Goal: Information Seeking & Learning: Learn about a topic

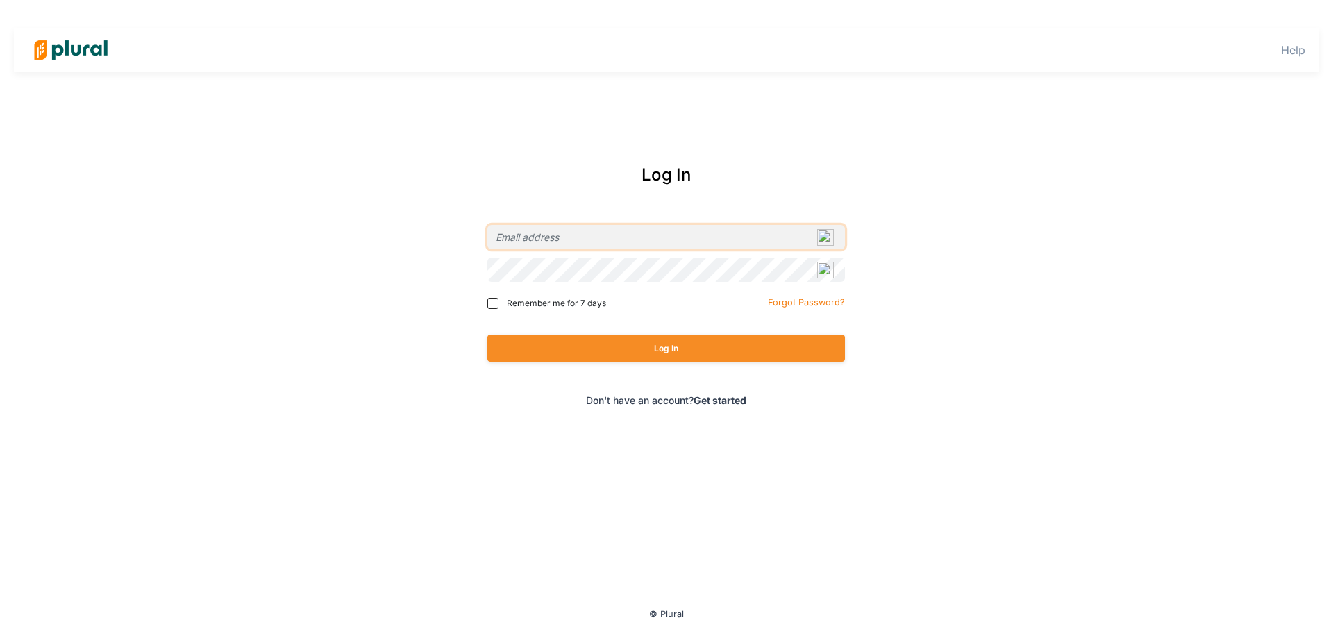
type input "[PERSON_NAME][EMAIL_ADDRESS][PERSON_NAME][DOMAIN_NAME]"
click at [509, 300] on span "Remember me for 7 days" at bounding box center [556, 303] width 99 height 12
click at [498, 300] on input "Remember me for 7 days" at bounding box center [492, 303] width 11 height 11
checkbox input "true"
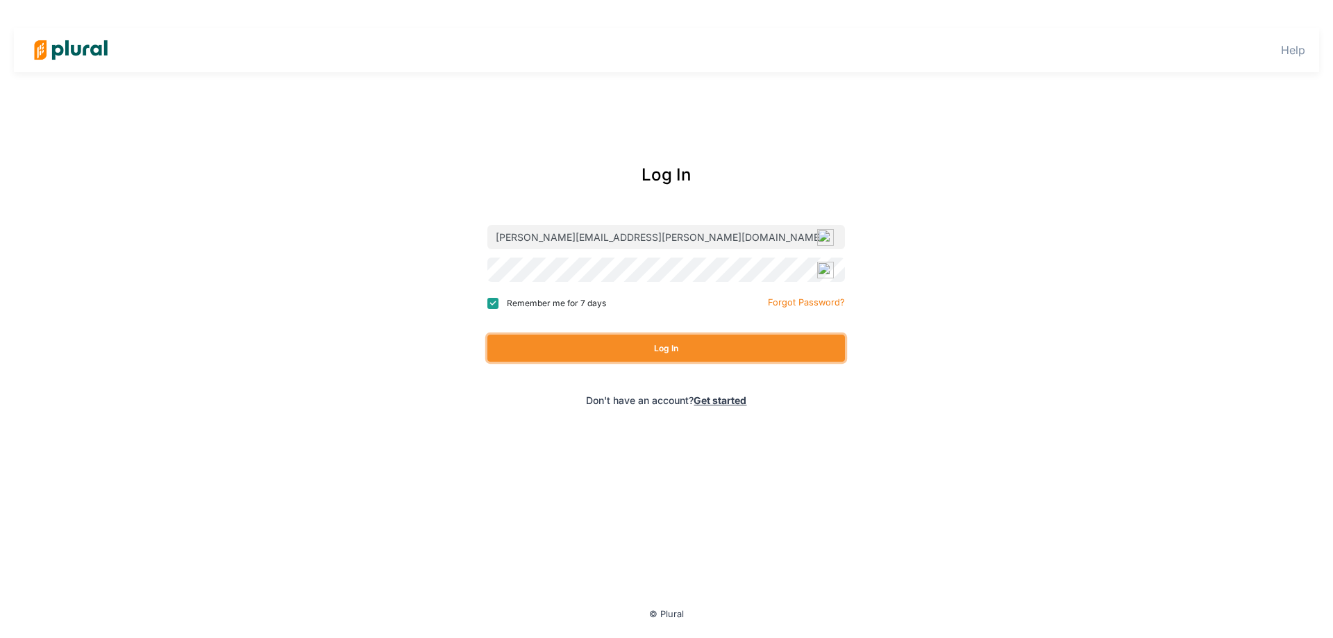
click at [559, 342] on button "Log In" at bounding box center [665, 348] width 357 height 27
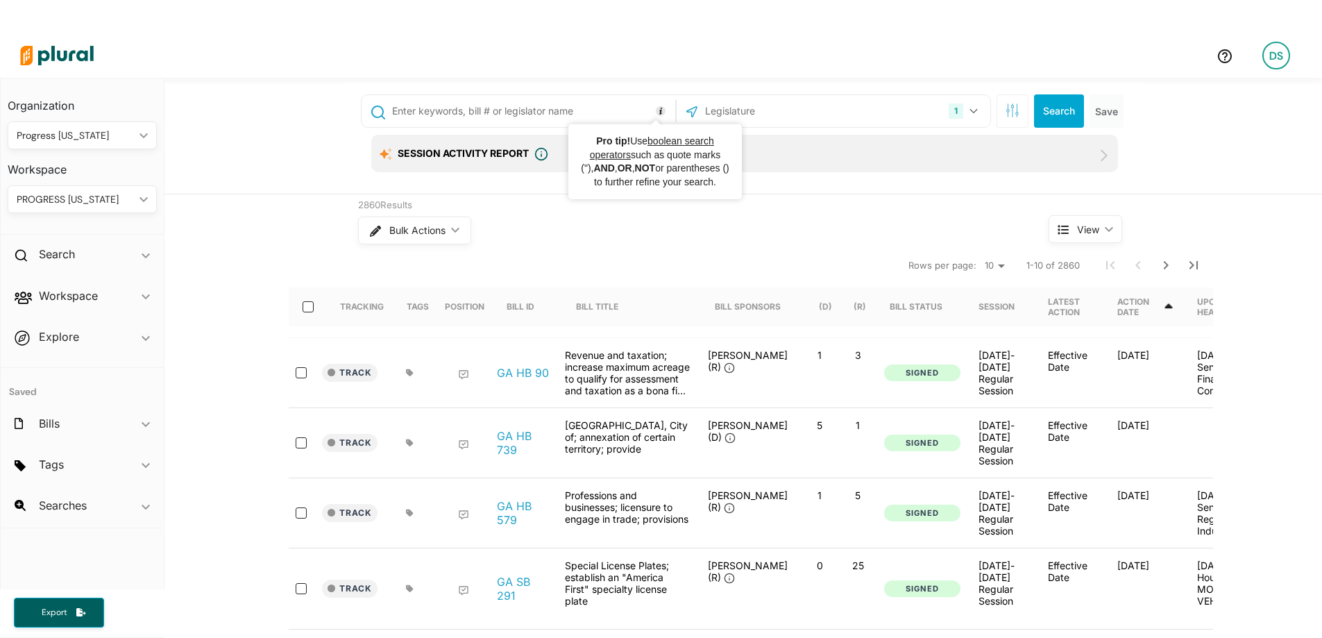
click at [727, 110] on input "text" at bounding box center [778, 111] width 149 height 26
click at [579, 113] on input "text" at bounding box center [531, 111] width 281 height 26
type input "HB 267"
click at [732, 109] on input "text" at bounding box center [778, 111] width 149 height 26
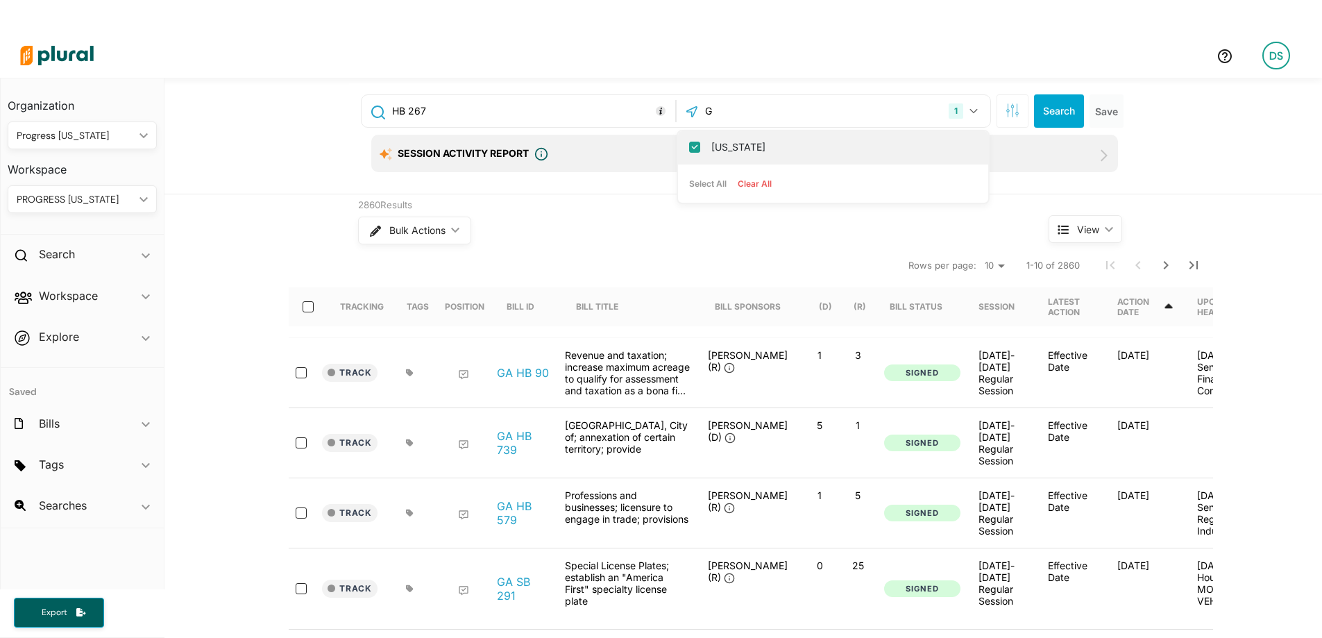
type input "G"
click at [716, 146] on label "[US_STATE]" at bounding box center [842, 147] width 263 height 21
click at [760, 144] on label "[US_STATE]" at bounding box center [842, 147] width 263 height 21
click at [700, 144] on input "[US_STATE]" at bounding box center [694, 147] width 11 height 11
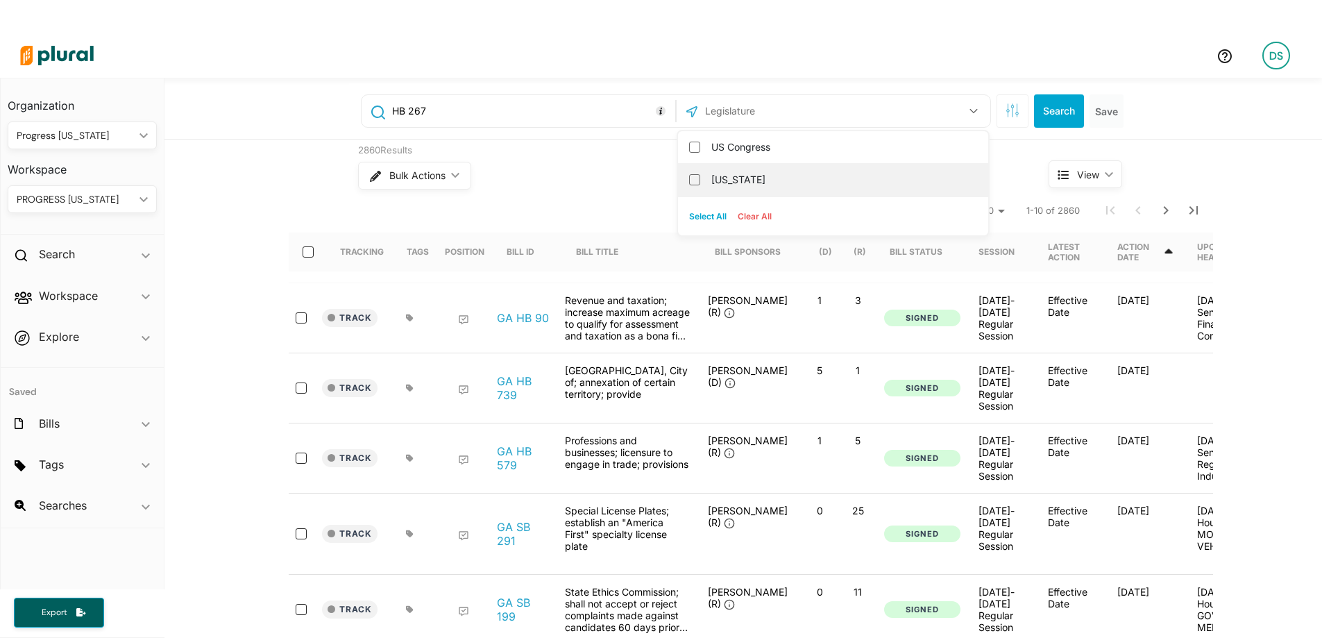
click at [742, 180] on label "[US_STATE]" at bounding box center [842, 179] width 263 height 21
click at [700, 180] on input "[US_STATE]" at bounding box center [694, 179] width 11 height 11
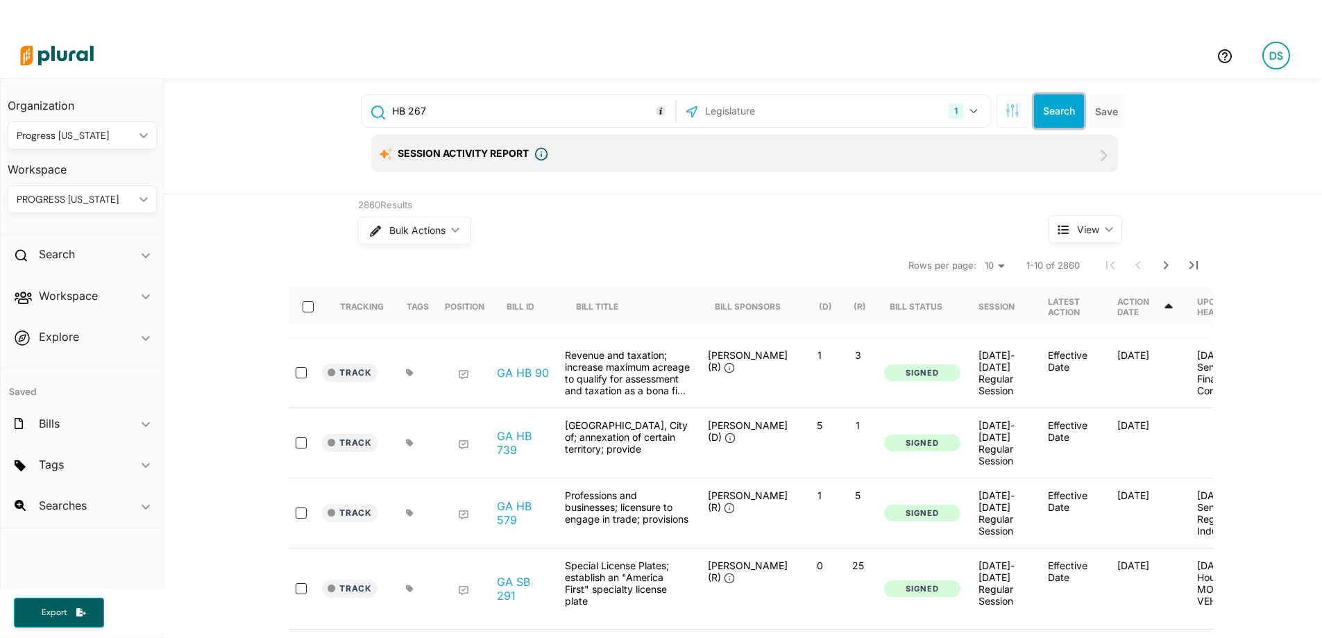
click at [1038, 107] on button "Search" at bounding box center [1059, 110] width 50 height 33
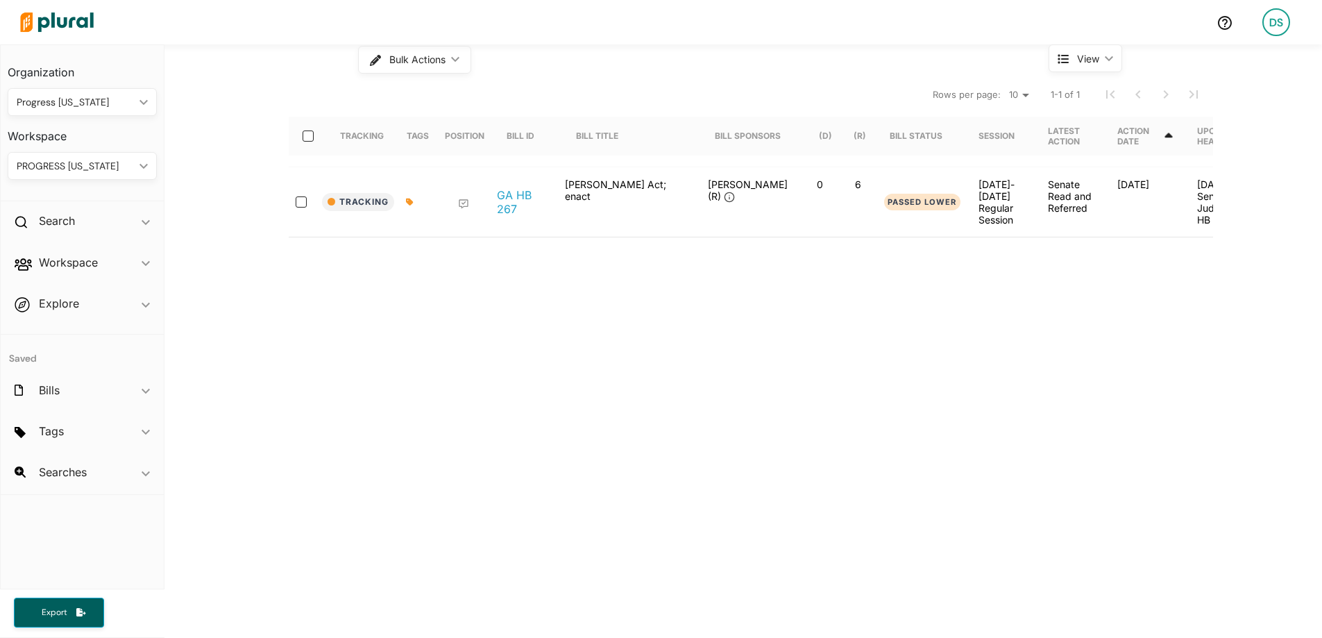
scroll to position [139, 0]
click at [498, 203] on link "GA HB 267" at bounding box center [523, 201] width 53 height 28
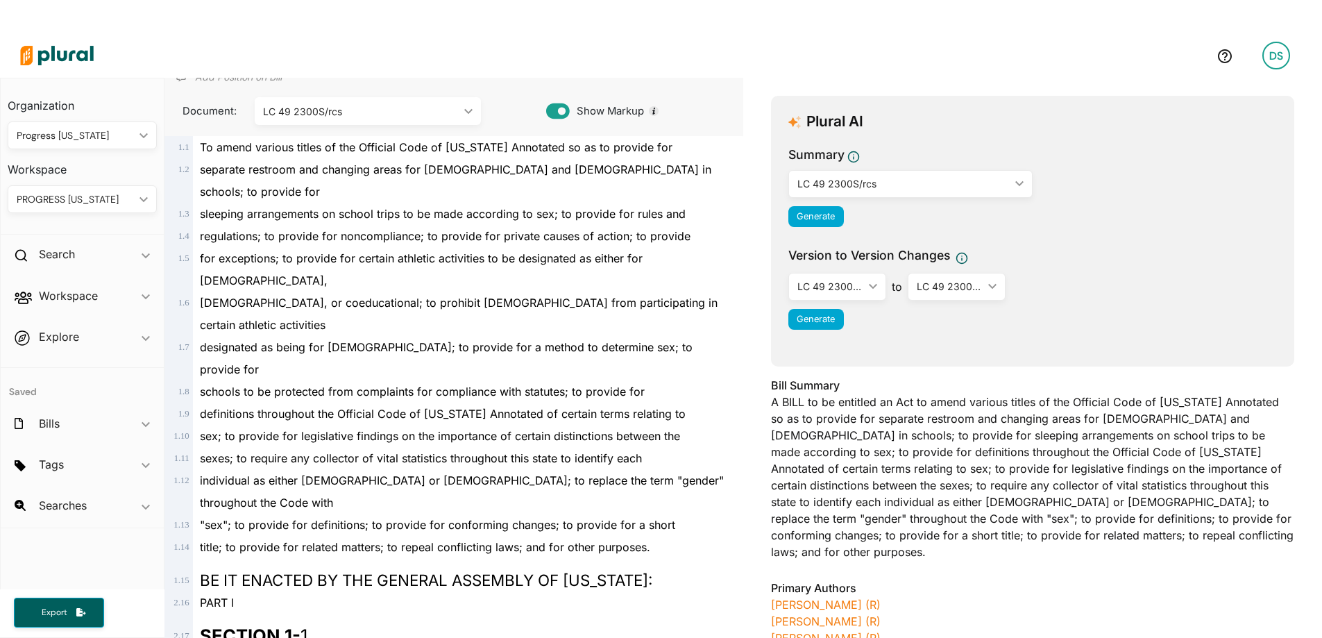
scroll to position [139, 0]
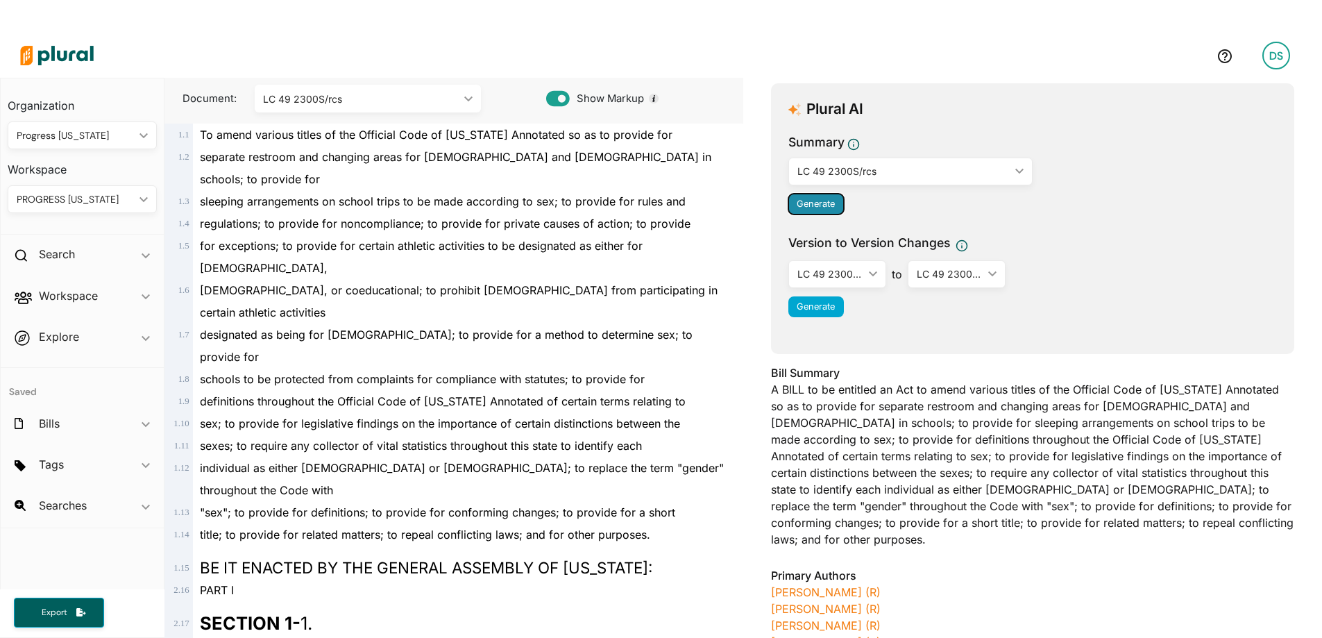
click at [797, 204] on span "Generate" at bounding box center [816, 204] width 38 height 10
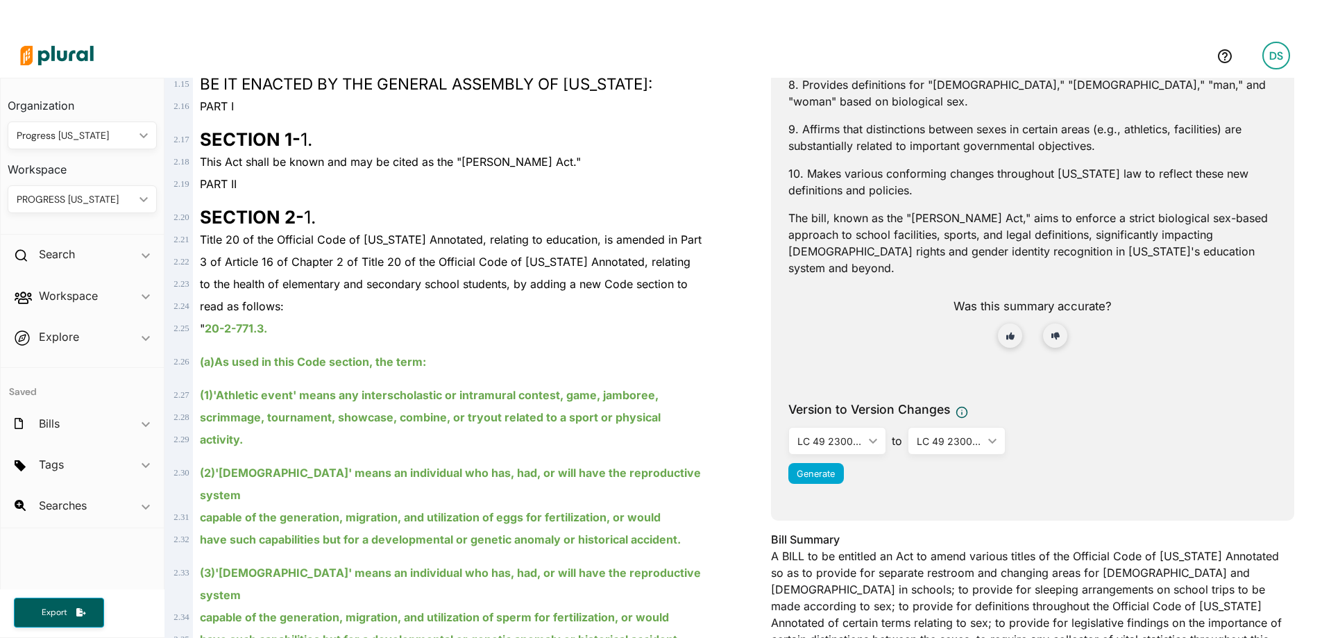
scroll to position [625, 0]
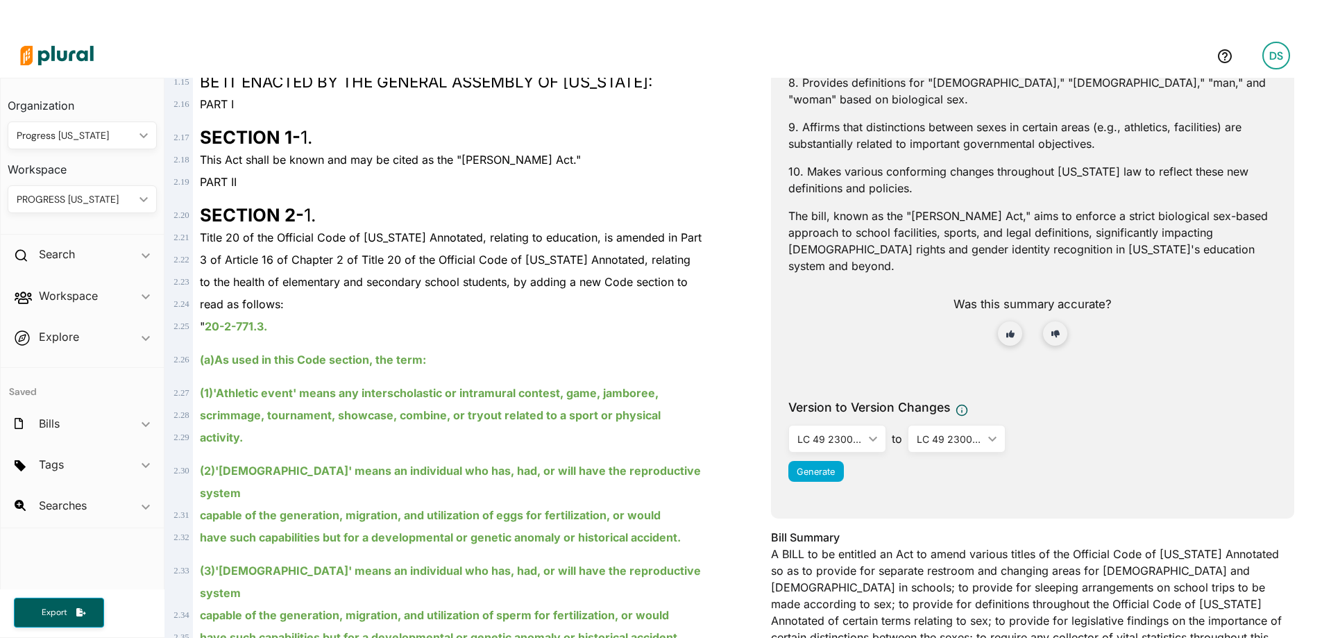
drag, startPoint x: 817, startPoint y: 193, endPoint x: 797, endPoint y: 152, distance: 45.6
click at [775, 138] on div "Plural AI Summary LC 49 2300S/rcs ic_keyboard_arrow_down LC 49 2204/a LC 49 228…" at bounding box center [1032, 57] width 523 height 921
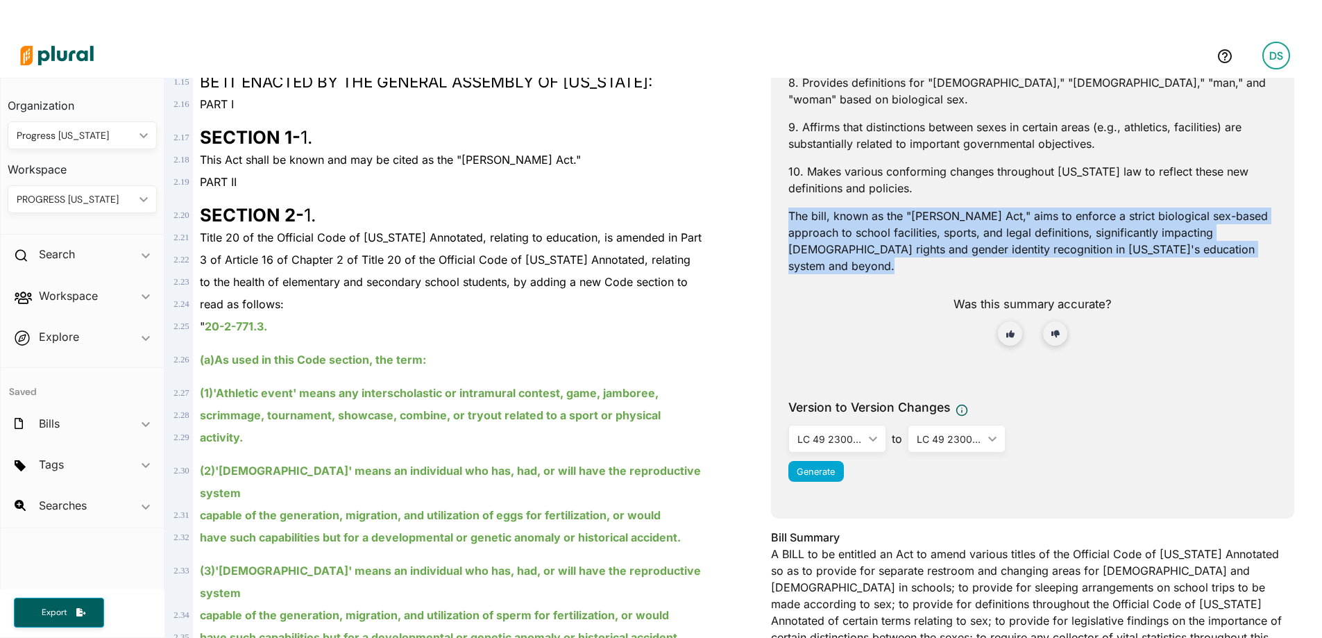
click at [814, 208] on p "The bill, known as the "[PERSON_NAME] Act," aims to enforce a strict biological…" at bounding box center [1033, 241] width 489 height 67
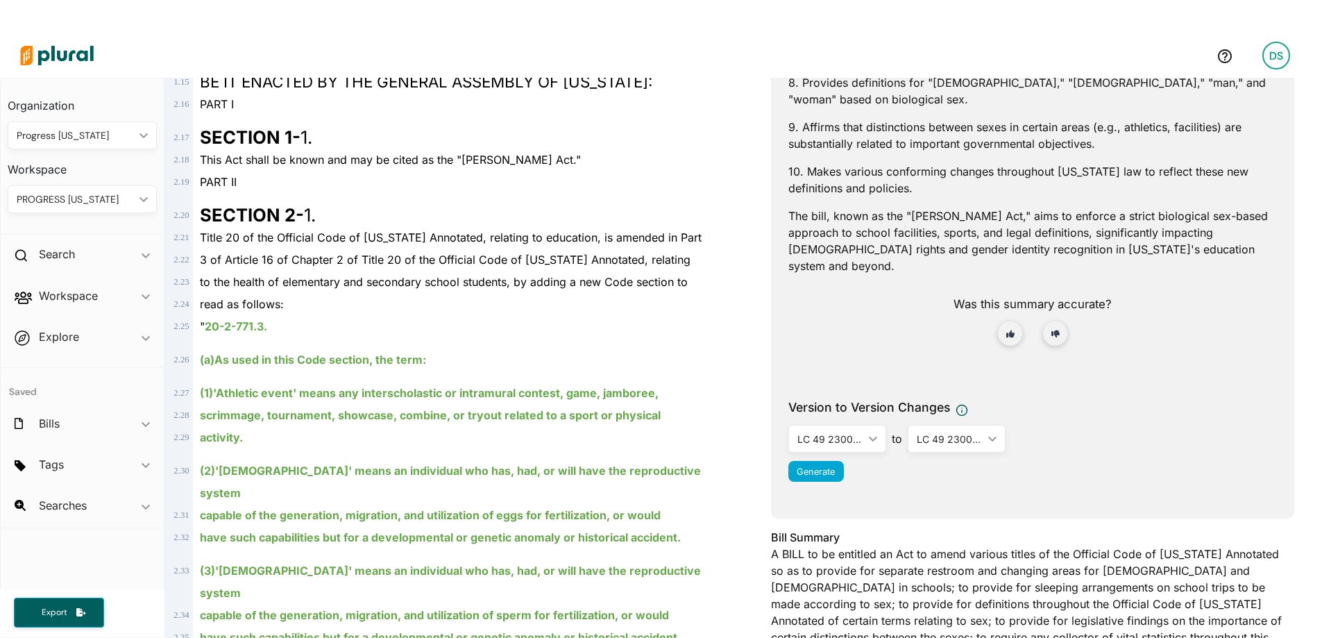
click at [827, 208] on p "The bill, known as the "[PERSON_NAME] Act," aims to enforce a strict biological…" at bounding box center [1033, 241] width 489 height 67
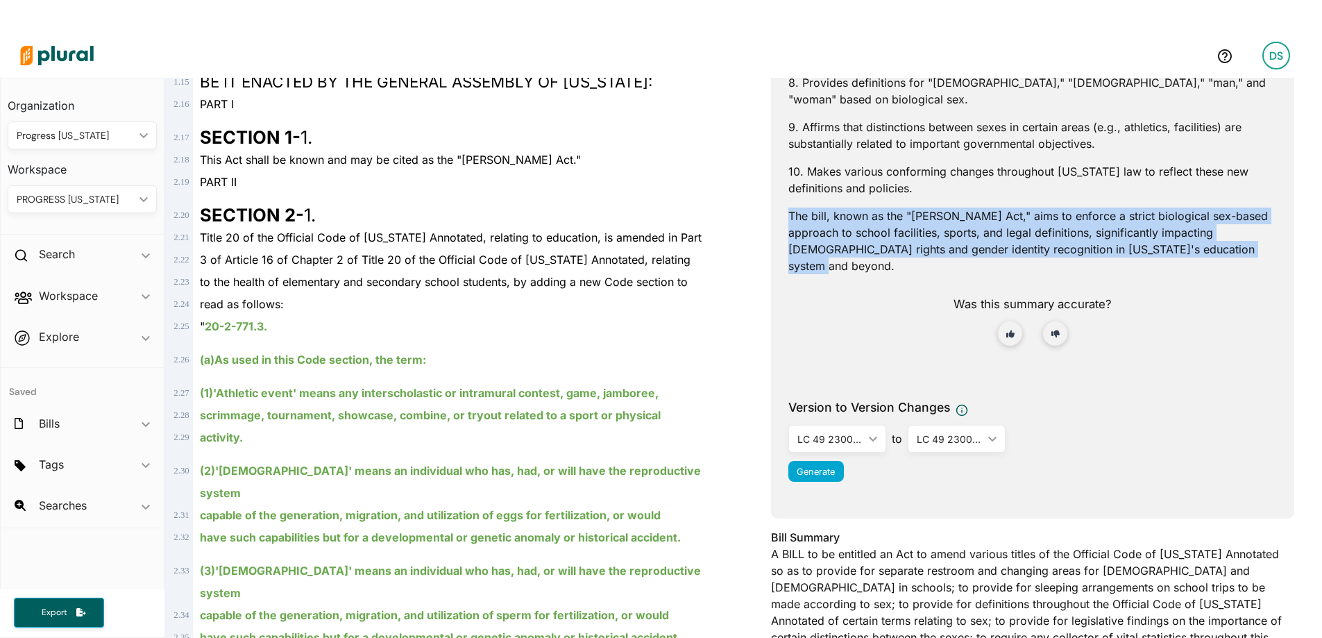
drag, startPoint x: 824, startPoint y: 185, endPoint x: 779, endPoint y: 132, distance: 69.4
click at [779, 132] on div "Plural AI Summary LC 49 2300S/rcs ic_keyboard_arrow_down LC 49 2204/a LC 49 228…" at bounding box center [1032, 57] width 523 height 921
copy p "The bill, known as the "[PERSON_NAME] Act," aims to enforce a strict biological…"
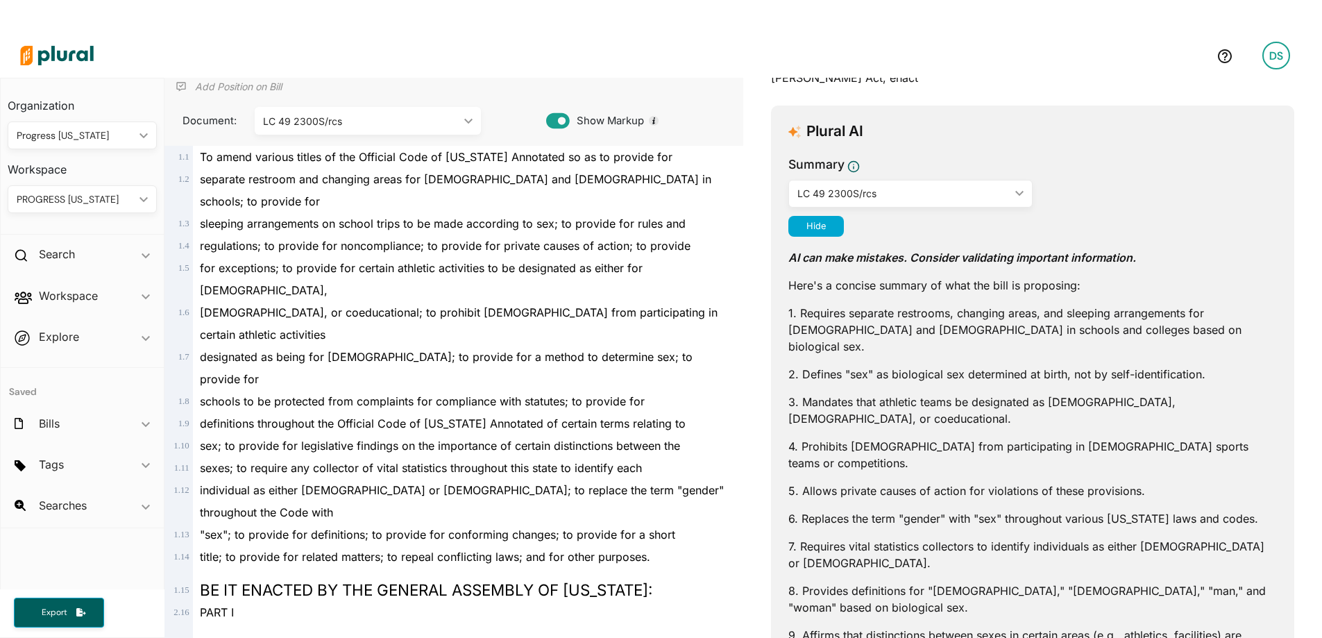
scroll to position [0, 0]
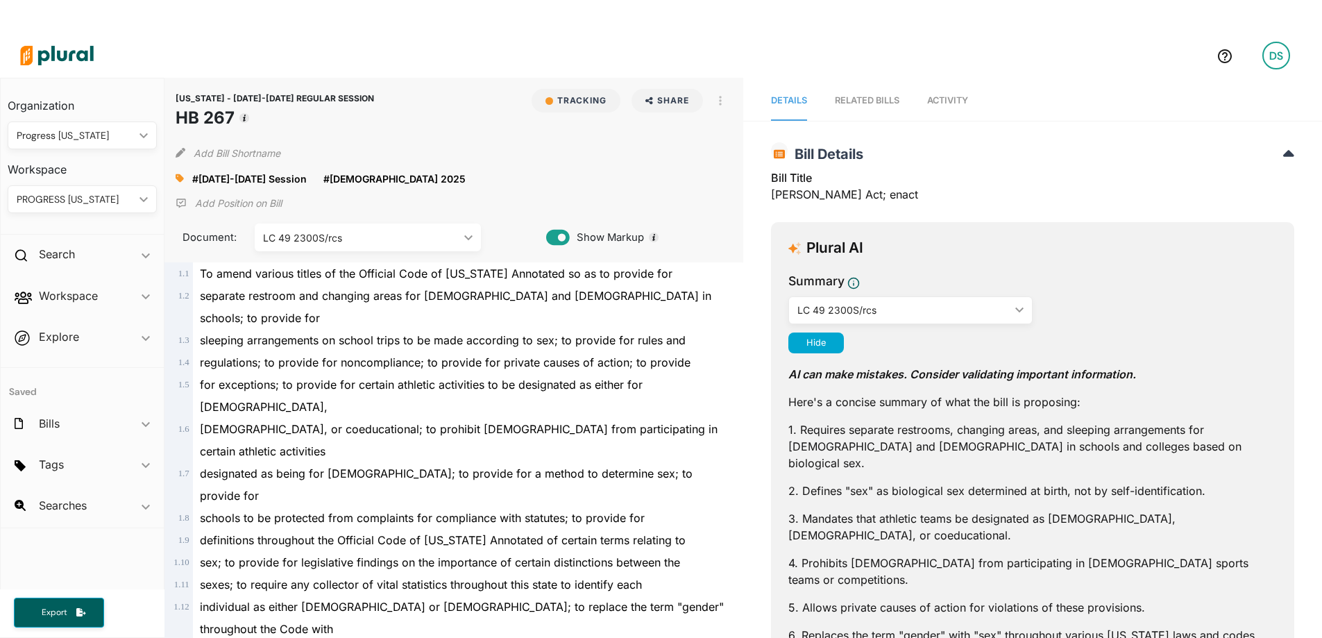
scroll to position [33, 0]
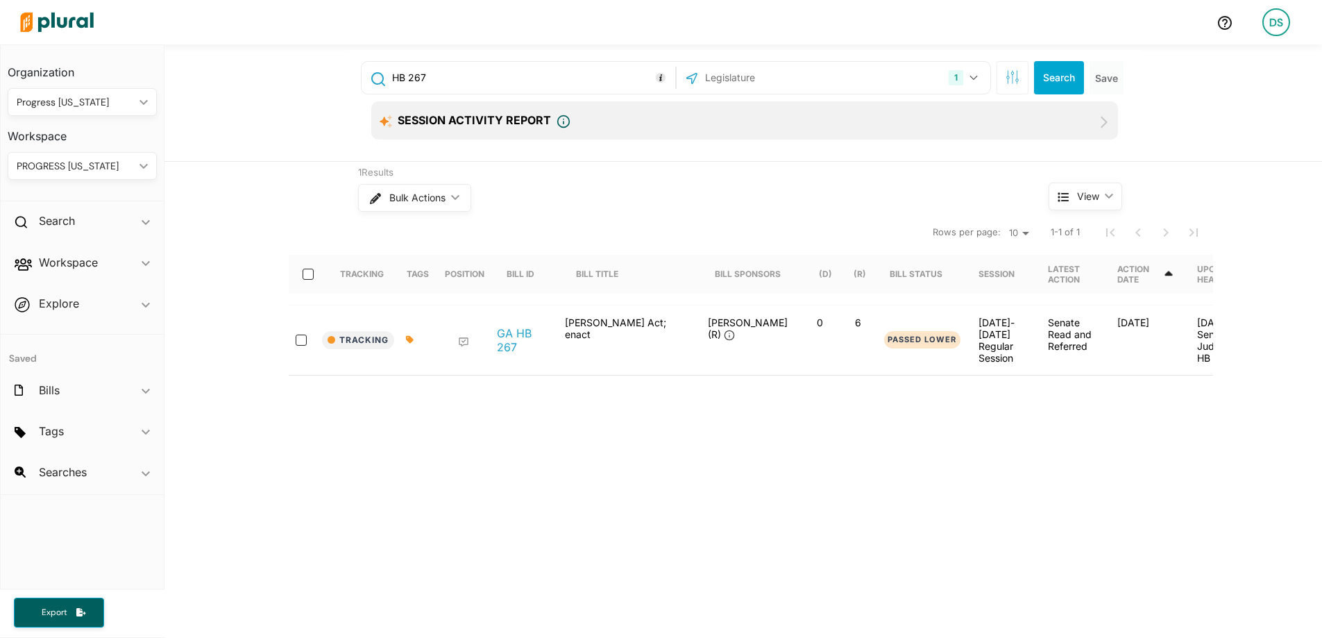
drag, startPoint x: 503, startPoint y: 83, endPoint x: 408, endPoint y: 78, distance: 94.5
click at [408, 78] on input "HB 267" at bounding box center [531, 78] width 281 height 26
type input "HB 215"
click at [841, 76] on div "1 [US_STATE] US Congress Select All Clear All" at bounding box center [833, 78] width 307 height 26
click at [1072, 74] on button "Search" at bounding box center [1059, 77] width 50 height 33
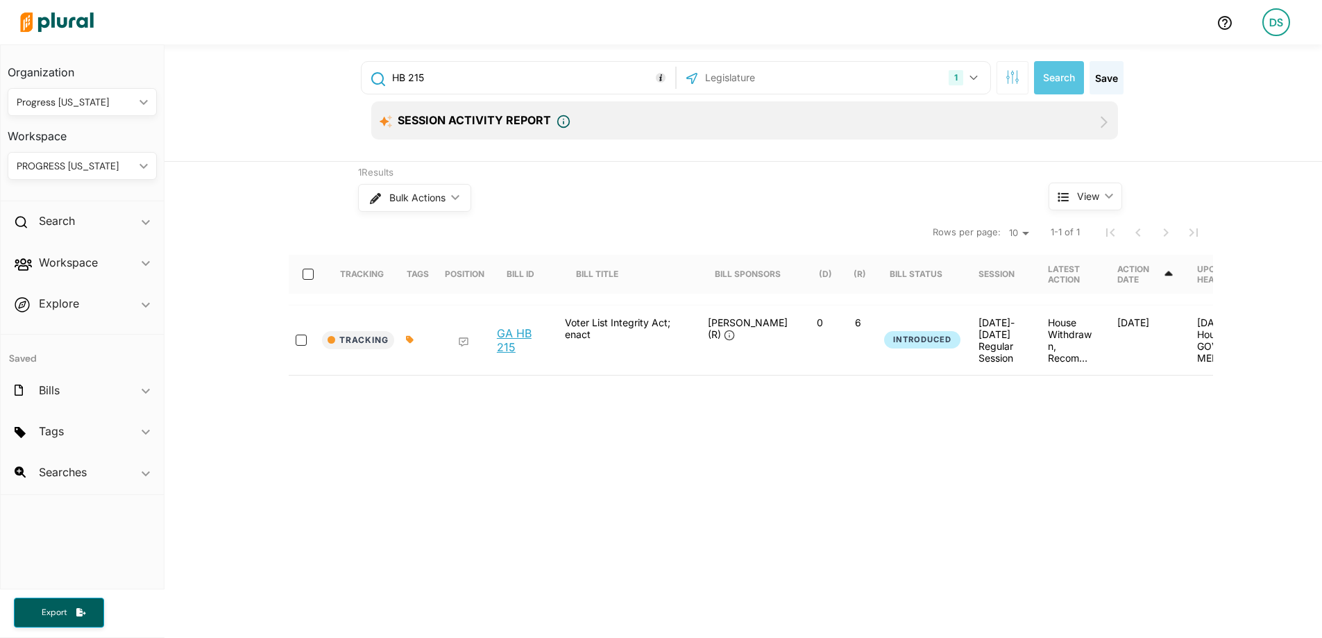
click at [501, 349] on link "GA HB 215" at bounding box center [523, 340] width 53 height 28
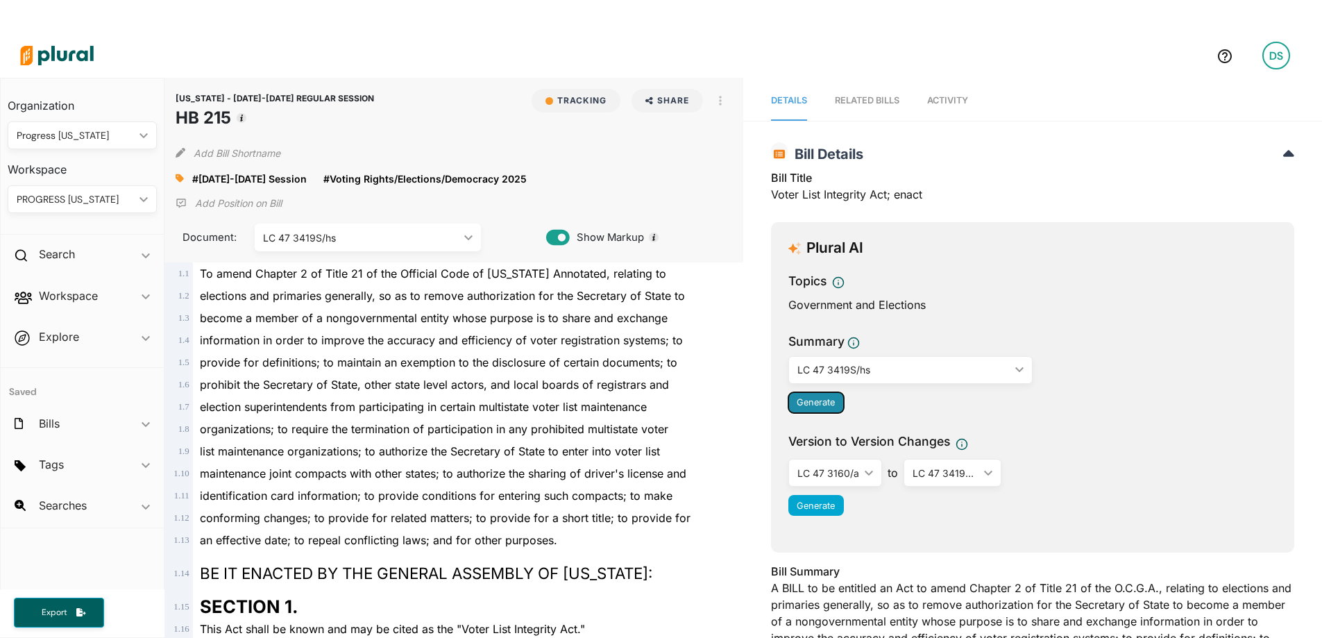
click at [804, 410] on button "Generate" at bounding box center [817, 402] width 56 height 21
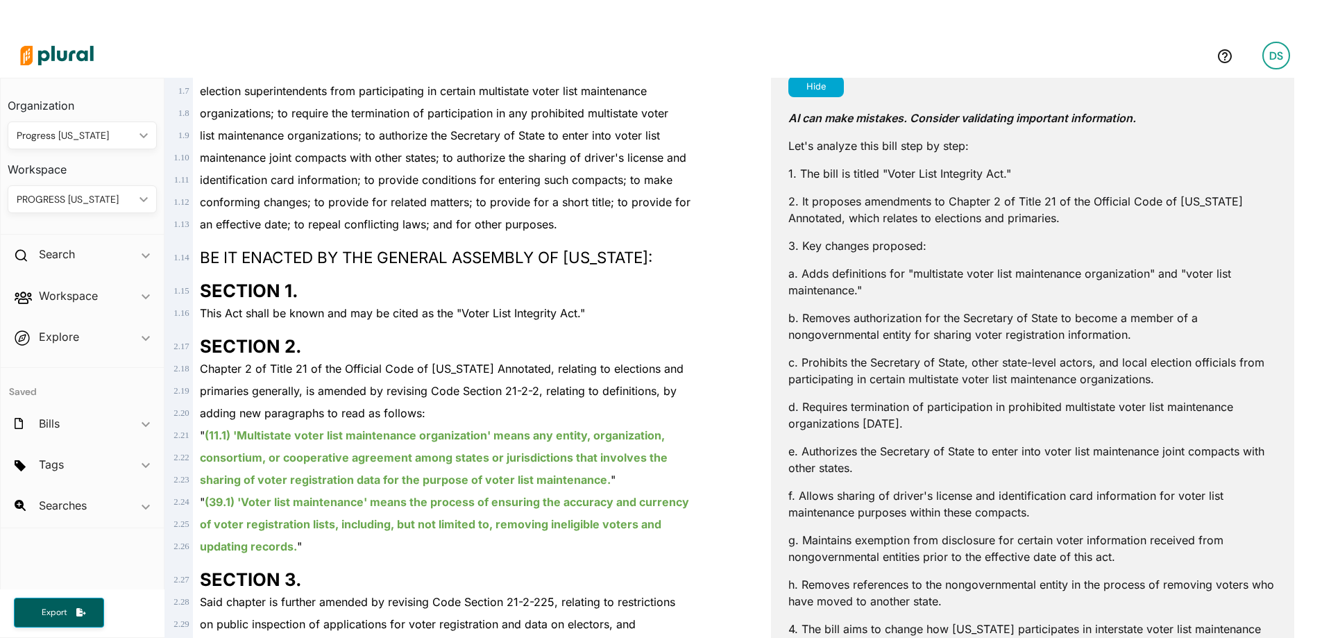
scroll to position [625, 0]
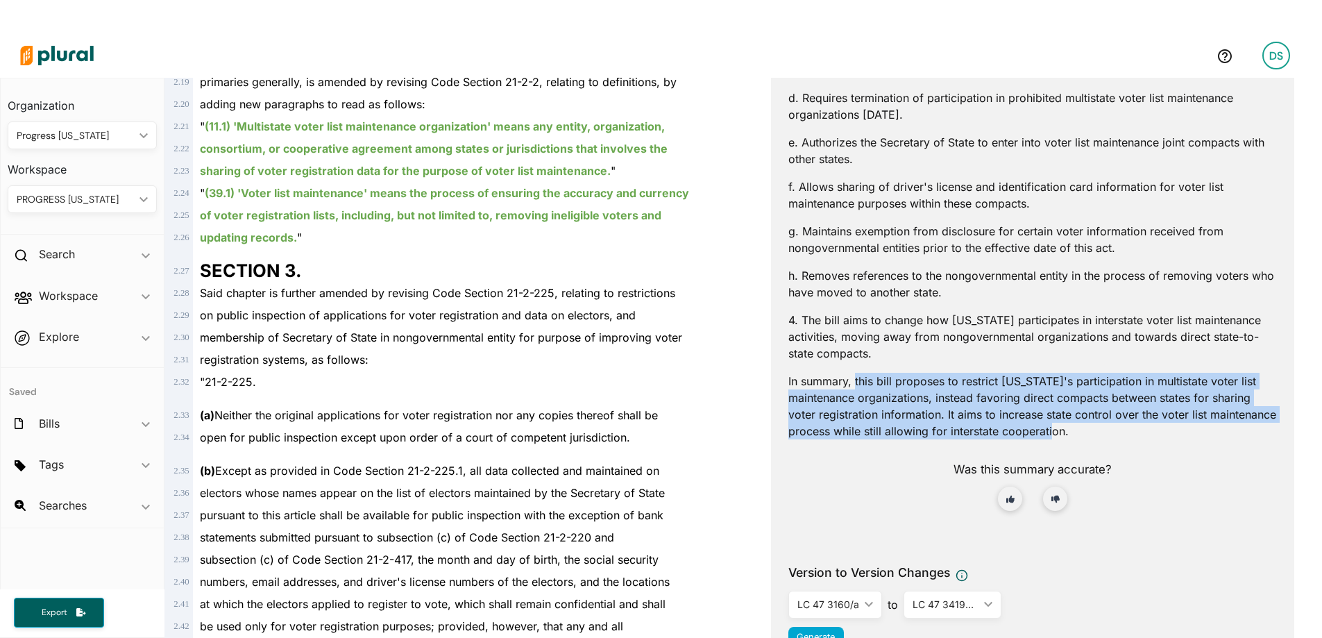
drag, startPoint x: 850, startPoint y: 381, endPoint x: 1134, endPoint y: 430, distance: 288.1
click at [1134, 430] on p "In summary, this bill proposes to restrict [US_STATE]'s participation in multis…" at bounding box center [1033, 406] width 489 height 67
copy p "this bill proposes to restrict [US_STATE]'s participation in multistate voter l…"
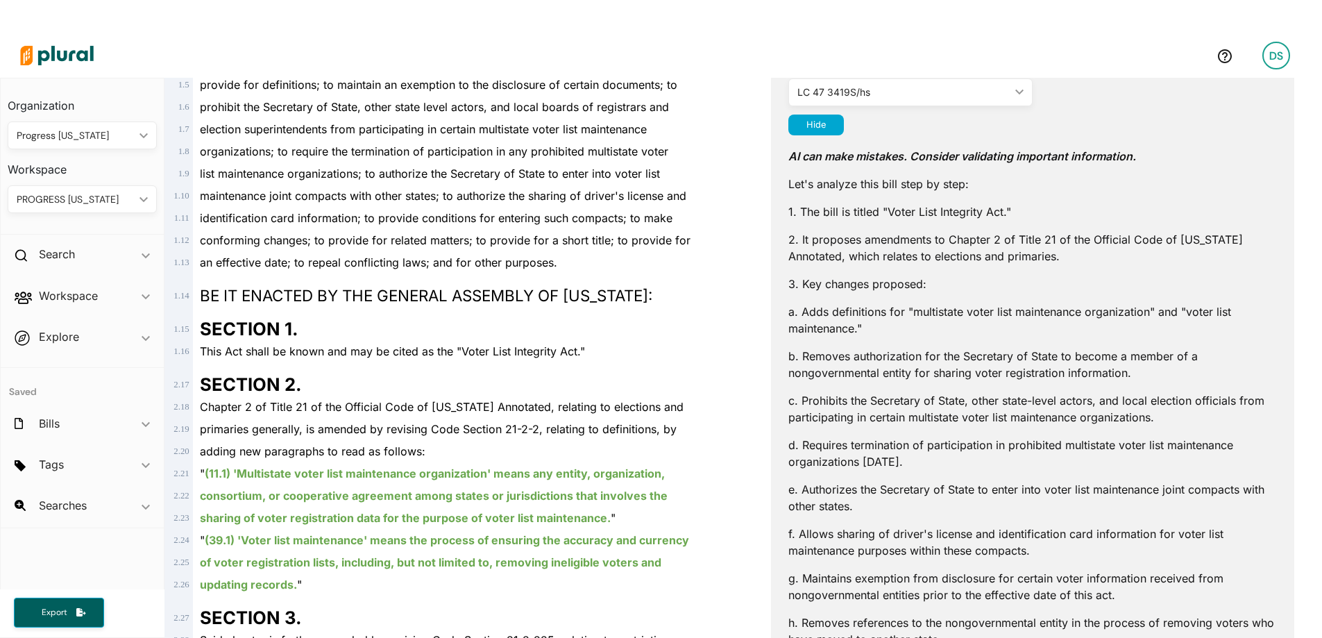
scroll to position [139, 0]
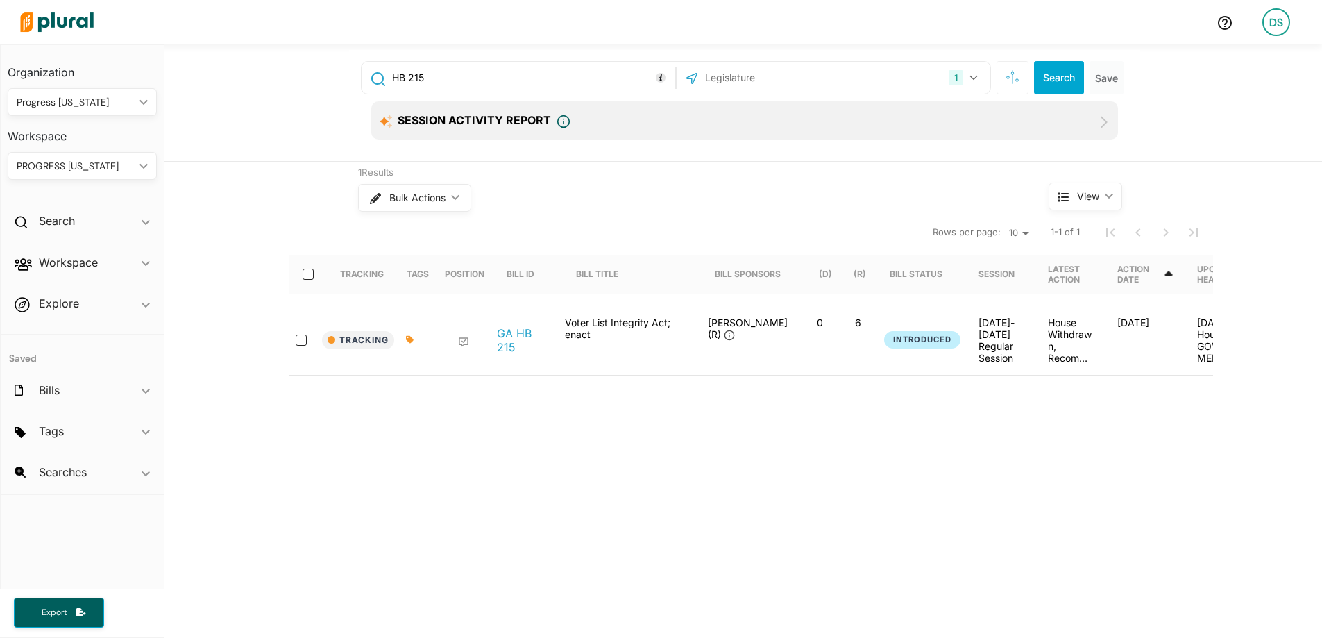
drag, startPoint x: 485, startPoint y: 75, endPoint x: 406, endPoint y: 80, distance: 78.6
click at [406, 80] on input "HB 215" at bounding box center [531, 78] width 281 height 26
type input "HB 162"
click at [973, 78] on button "1" at bounding box center [965, 78] width 44 height 26
click at [789, 112] on label "[US_STATE]" at bounding box center [842, 113] width 263 height 21
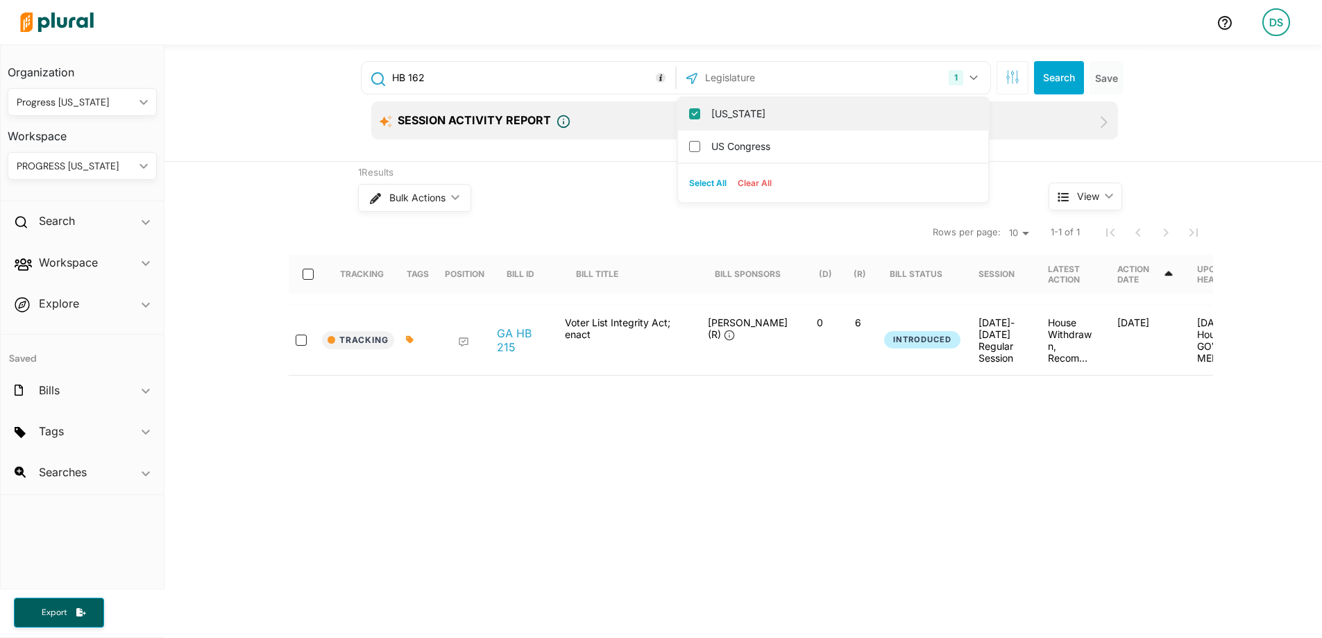
click at [700, 112] on input "[US_STATE]" at bounding box center [694, 113] width 11 height 11
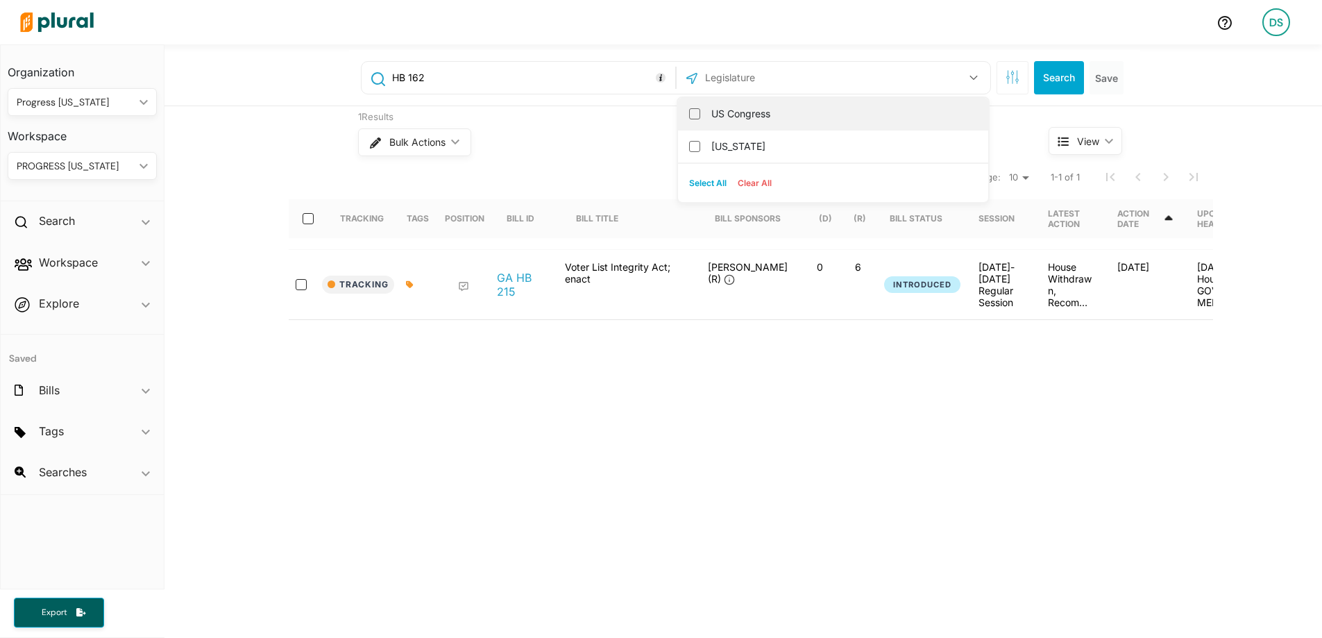
click at [849, 111] on label "US Congress" at bounding box center [842, 113] width 263 height 21
click at [700, 111] on input "US Congress" at bounding box center [694, 113] width 11 height 11
checkbox input "true"
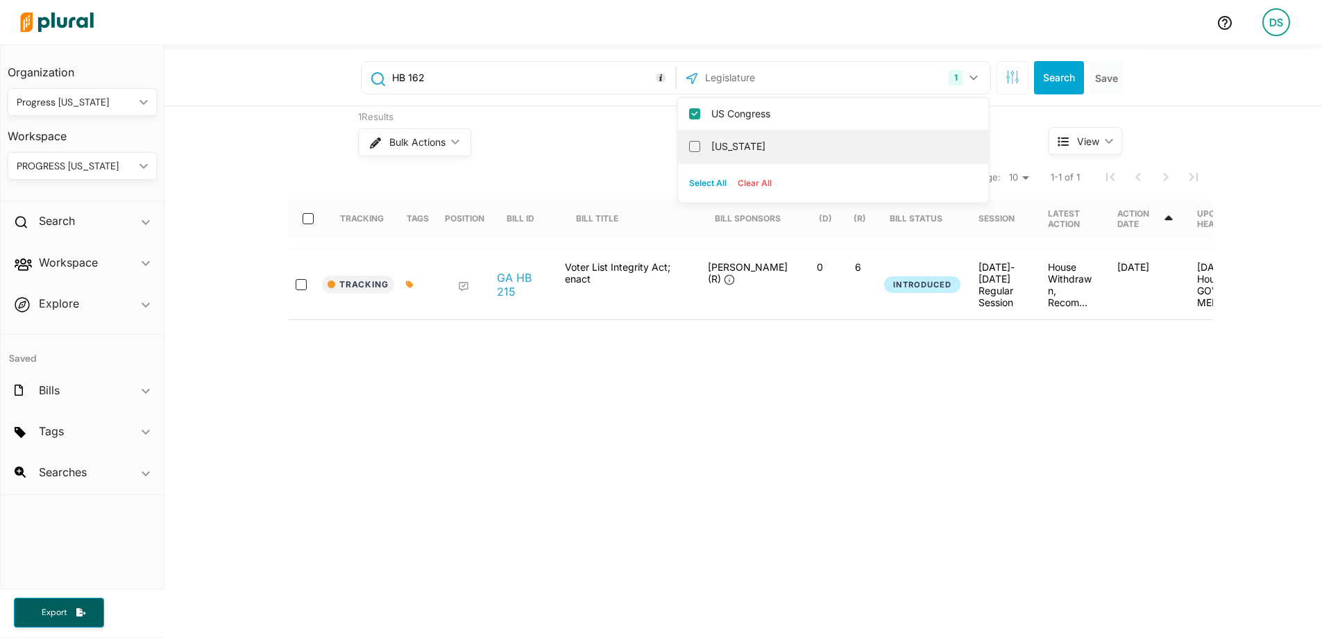
click at [774, 147] on label "[US_STATE]" at bounding box center [842, 146] width 263 height 21
click at [700, 147] on input "[US_STATE]" at bounding box center [694, 146] width 11 height 11
checkbox input "true"
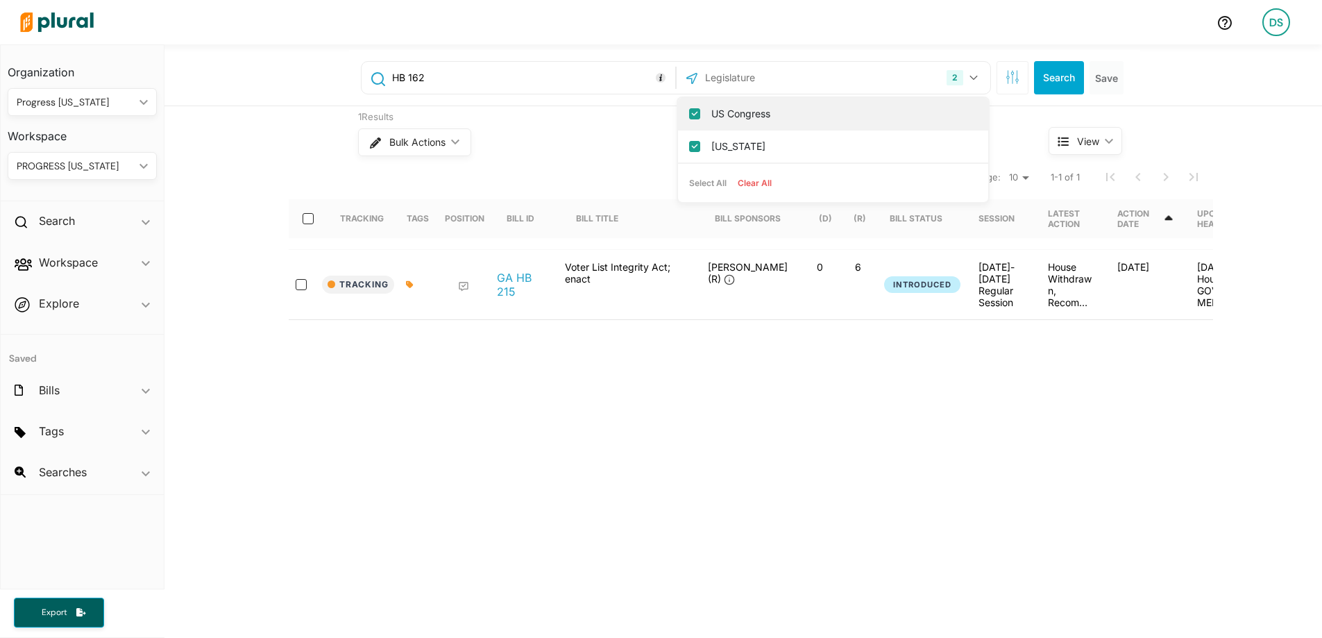
click at [689, 113] on input "US Congress" at bounding box center [694, 113] width 11 height 11
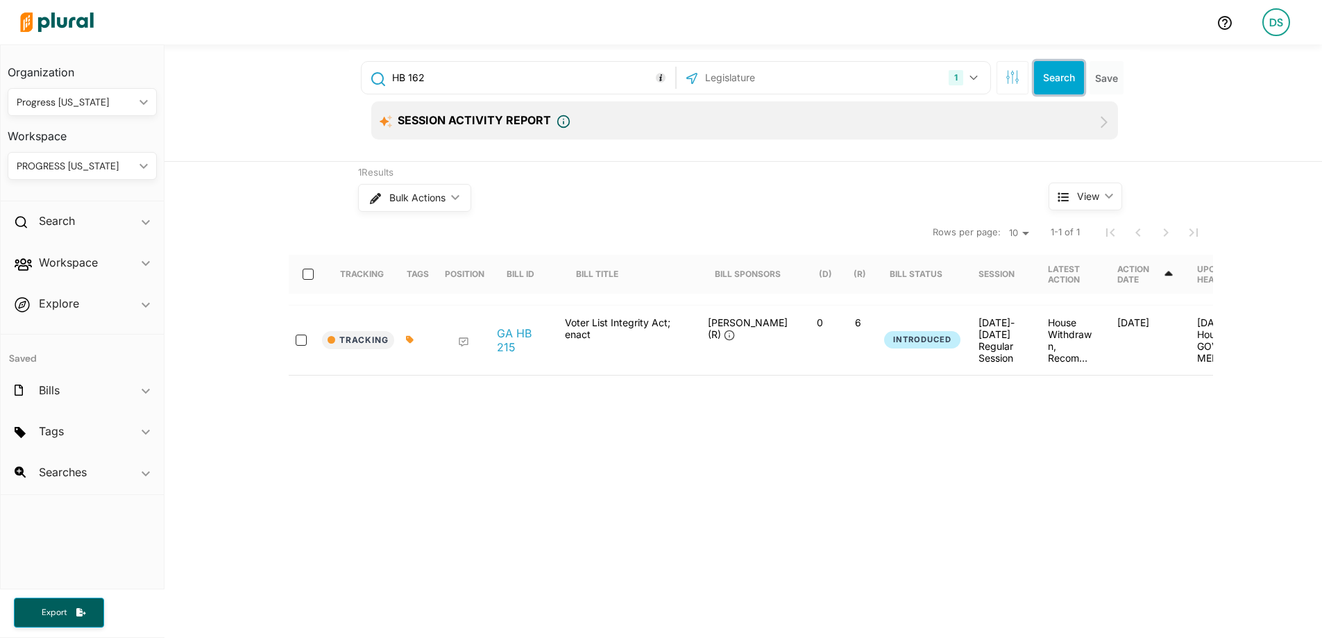
click at [1054, 71] on button "Search" at bounding box center [1059, 77] width 50 height 33
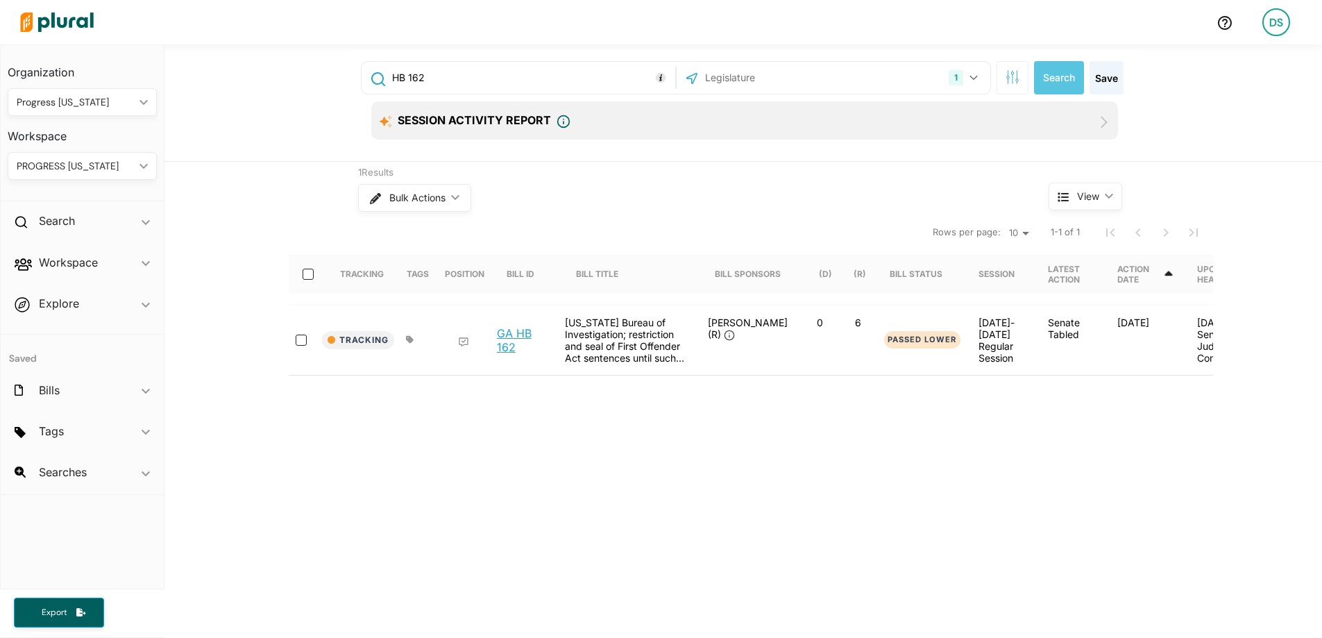
click at [513, 346] on link "GA HB 162" at bounding box center [523, 340] width 53 height 28
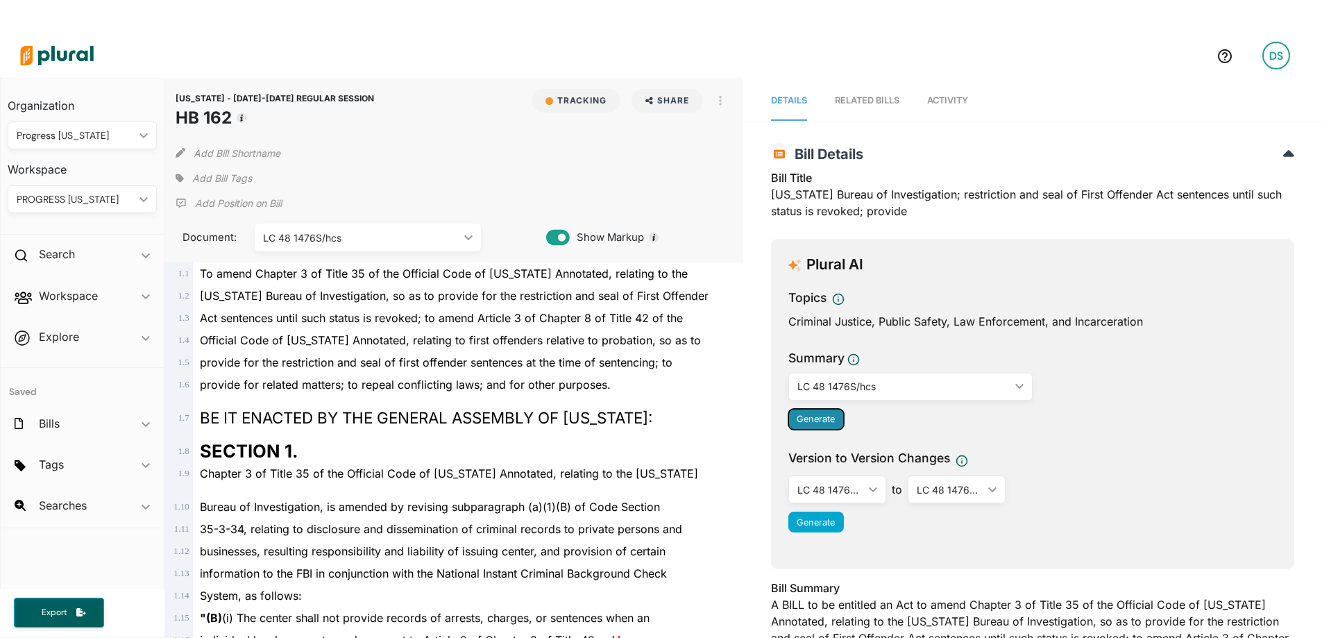
click at [820, 425] on button "Generate" at bounding box center [817, 419] width 56 height 21
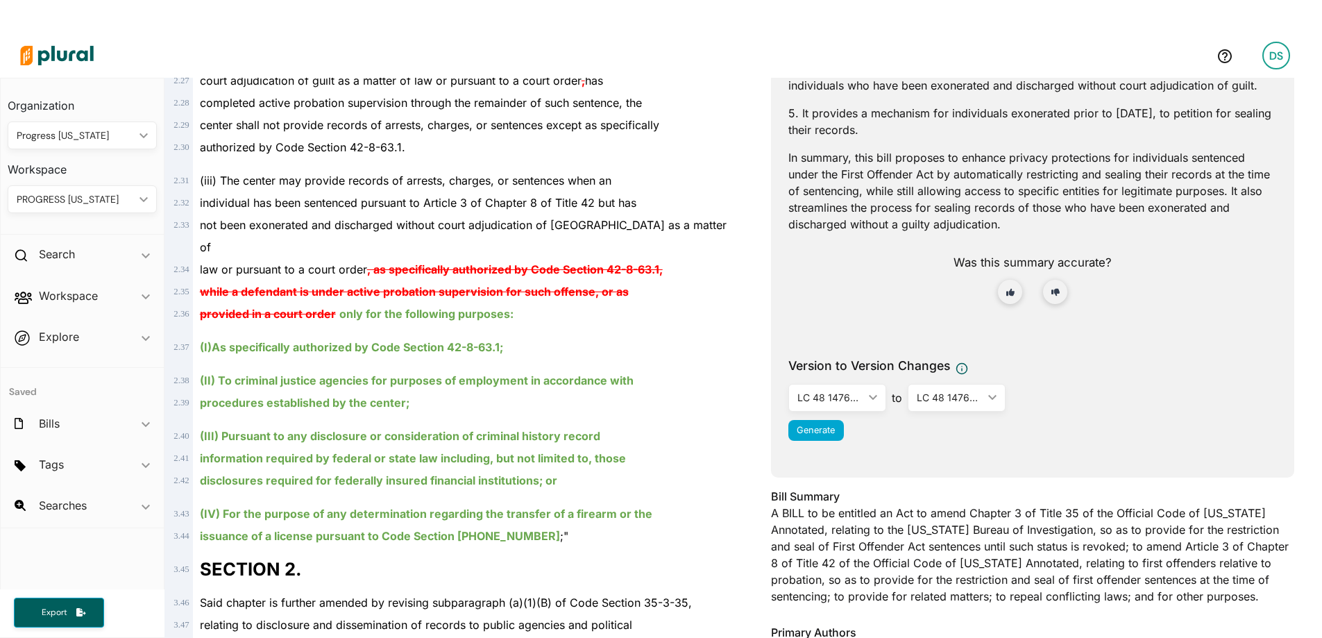
scroll to position [555, 0]
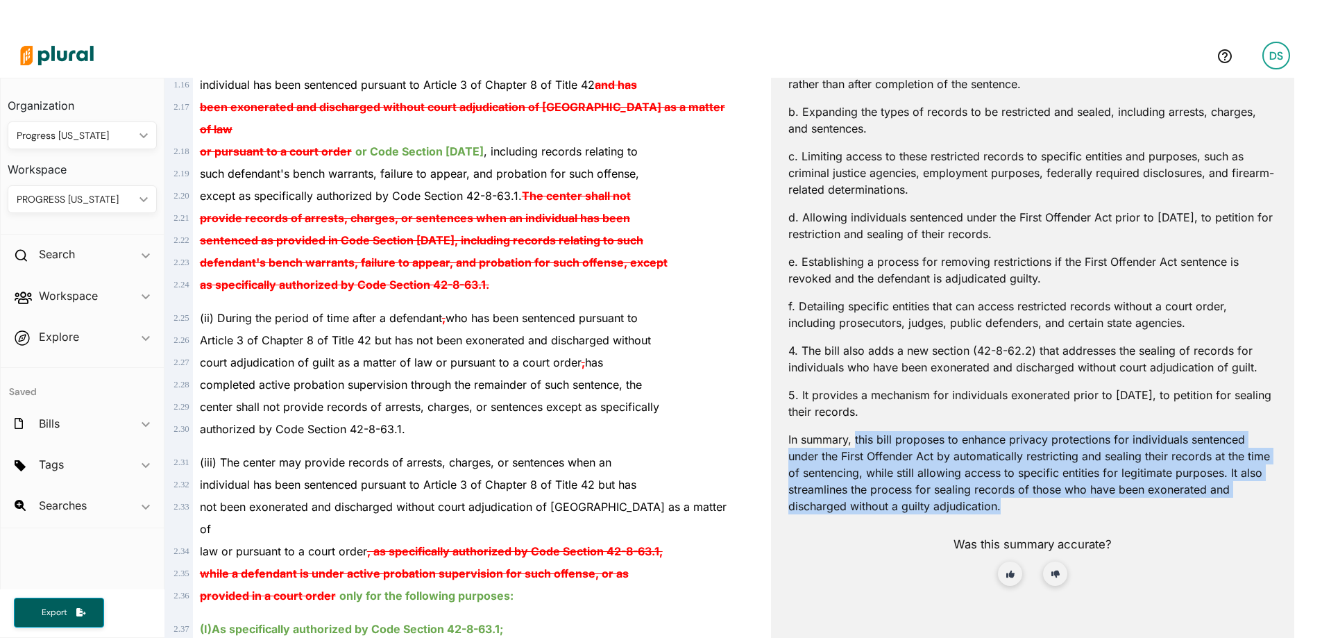
drag, startPoint x: 850, startPoint y: 440, endPoint x: 1028, endPoint y: 513, distance: 192.7
click at [1028, 513] on p "In summary, this bill proposes to enhance privacy protections for individuals s…" at bounding box center [1033, 472] width 489 height 83
copy p "this bill proposes to enhance privacy protections for individuals sentenced und…"
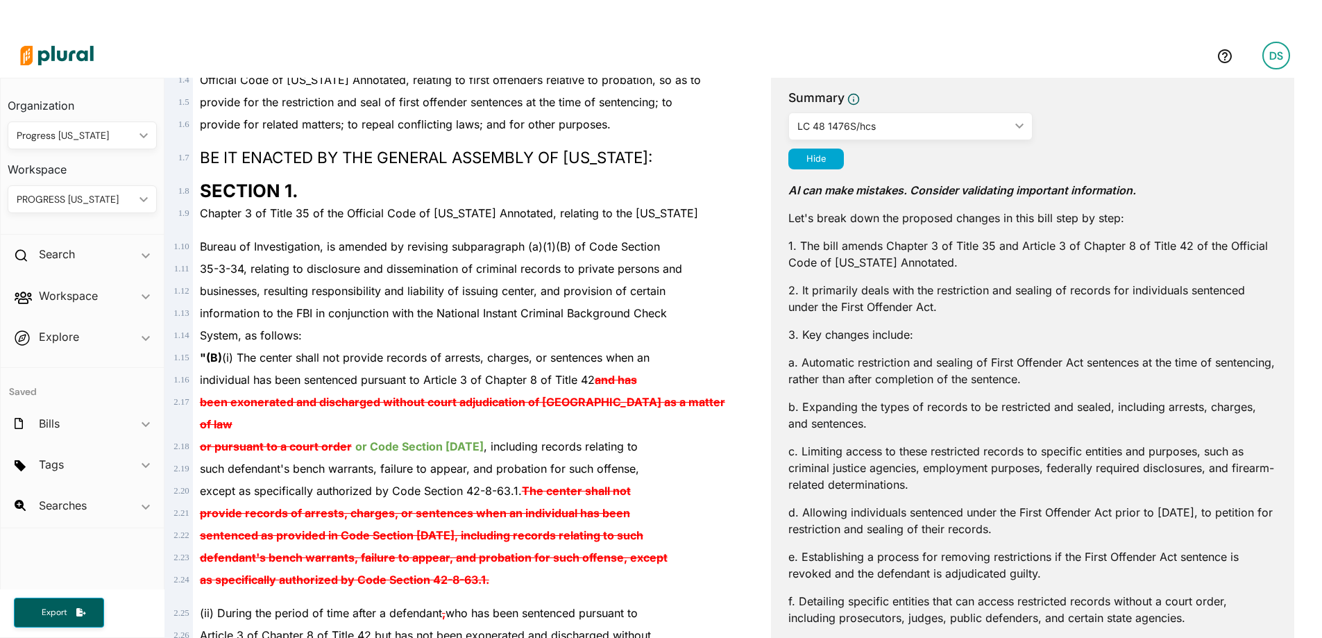
scroll to position [0, 0]
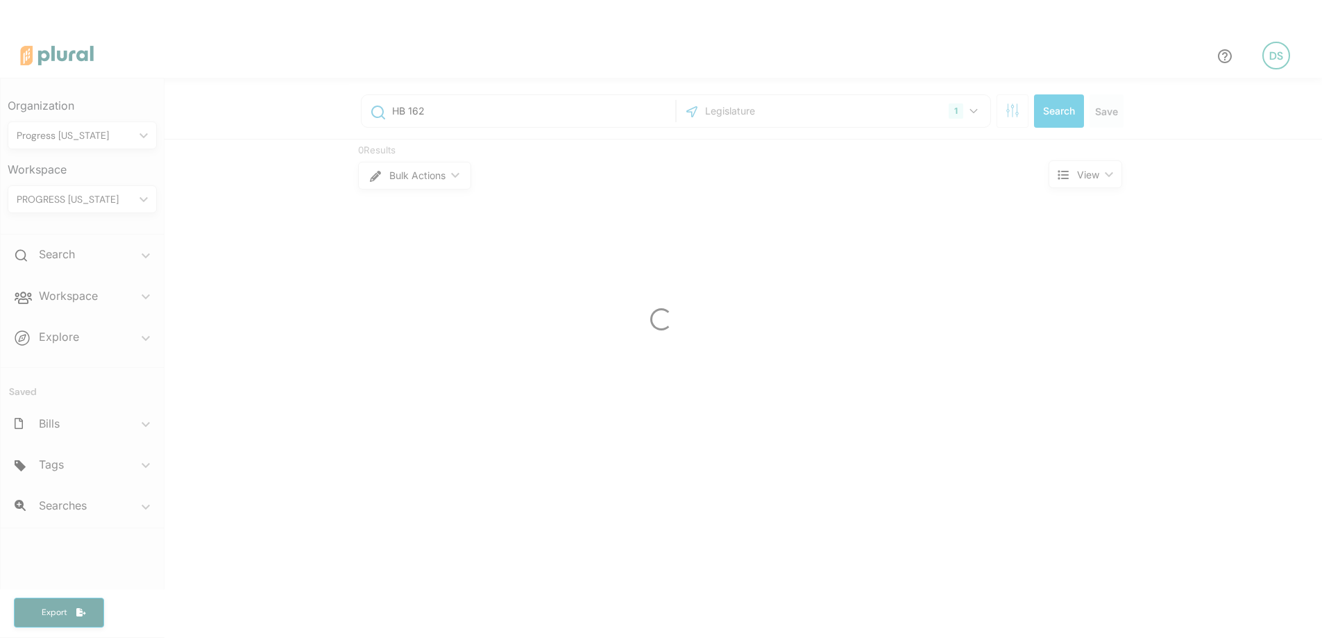
scroll to position [33, 0]
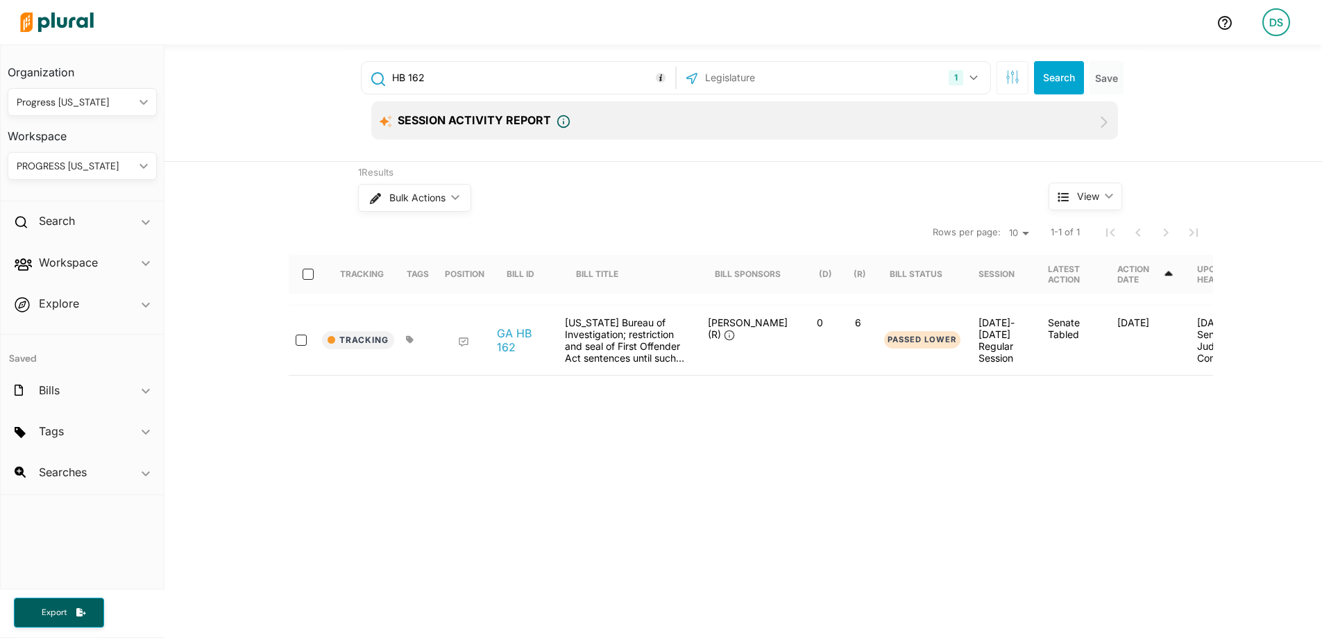
drag, startPoint x: 500, startPoint y: 64, endPoint x: 444, endPoint y: 68, distance: 56.4
click at [444, 68] on div "HB 162" at bounding box center [519, 78] width 314 height 32
drag, startPoint x: 428, startPoint y: 76, endPoint x: 407, endPoint y: 75, distance: 20.2
click at [407, 75] on input "HB 162" at bounding box center [531, 78] width 281 height 26
drag, startPoint x: 432, startPoint y: 76, endPoint x: 406, endPoint y: 77, distance: 25.7
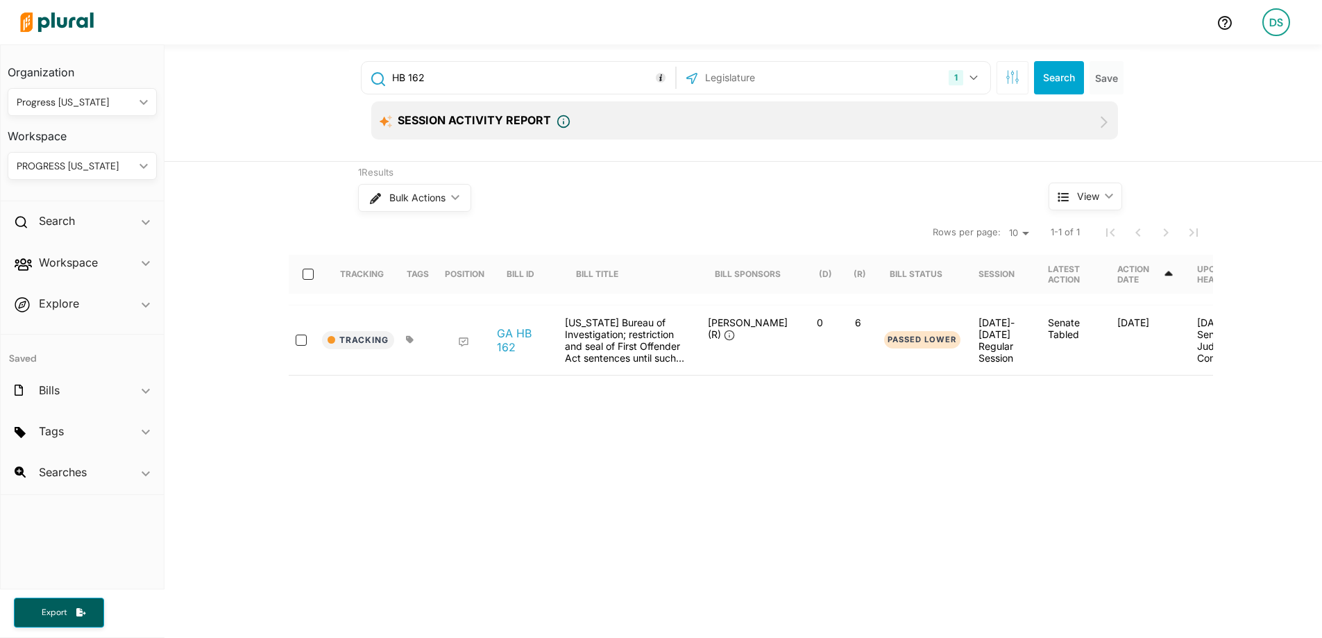
click at [406, 77] on input "HB 162" at bounding box center [531, 78] width 281 height 26
type input "HB 111"
click at [1043, 69] on button "Search" at bounding box center [1059, 77] width 50 height 33
click at [523, 342] on link "GA HB 111" at bounding box center [523, 340] width 53 height 14
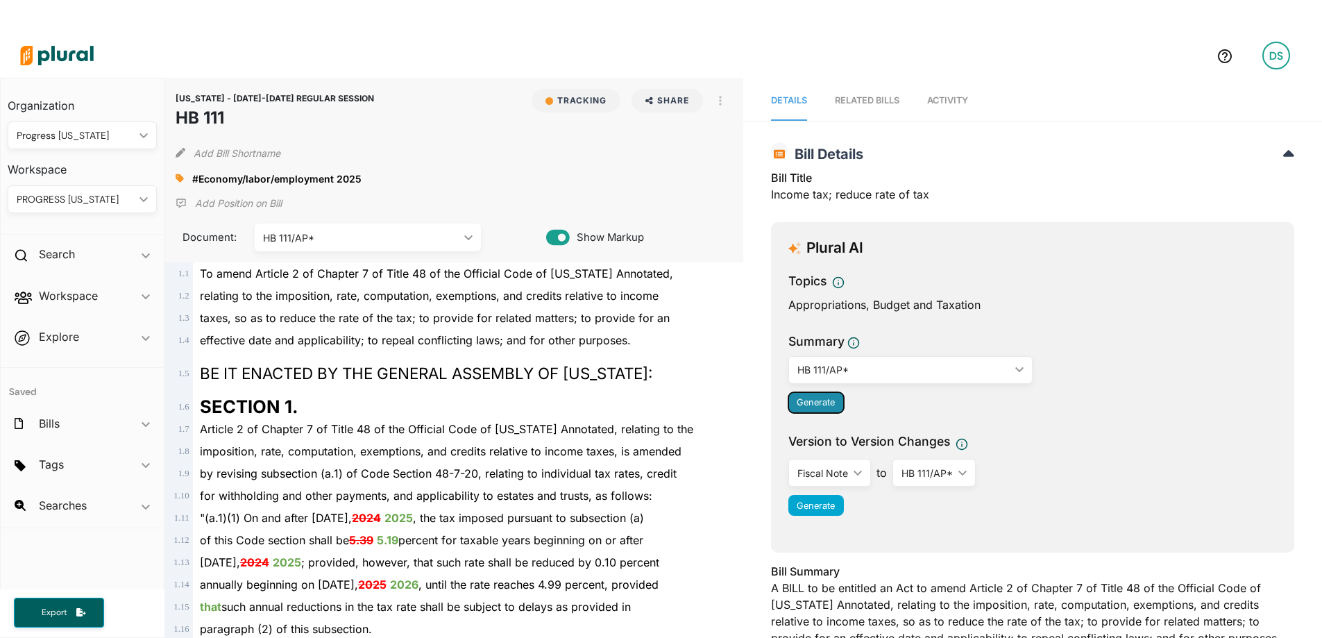
click at [823, 403] on span "Generate" at bounding box center [816, 402] width 38 height 10
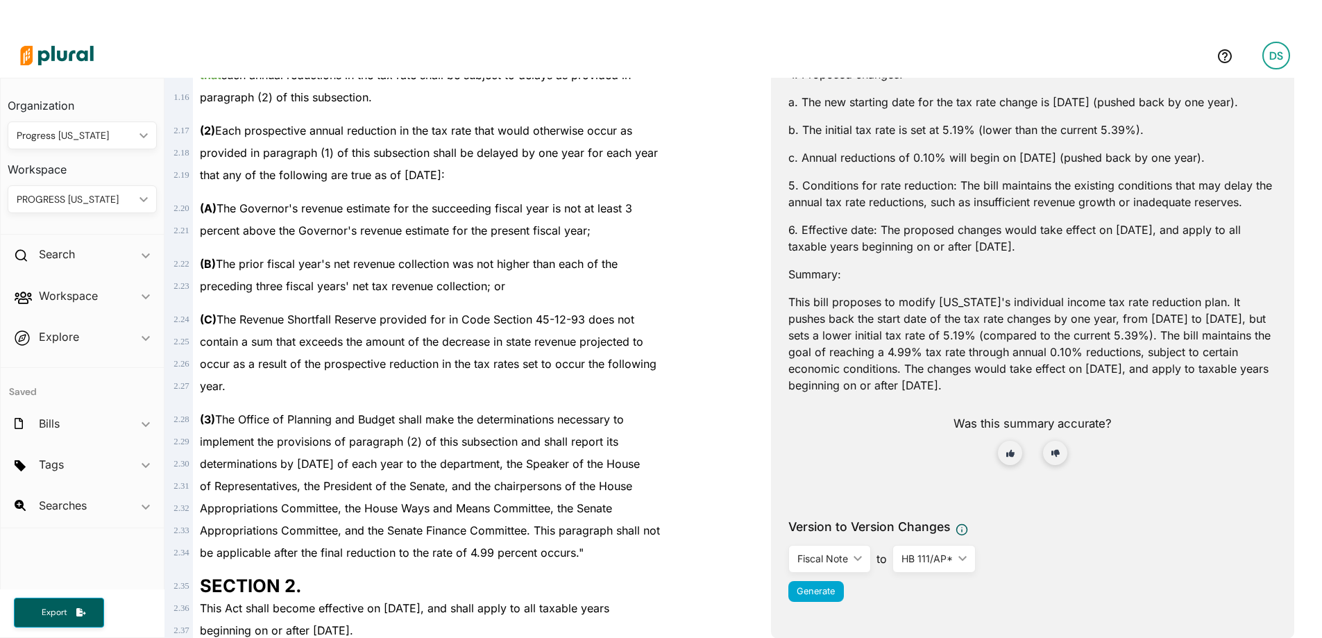
scroll to position [555, 0]
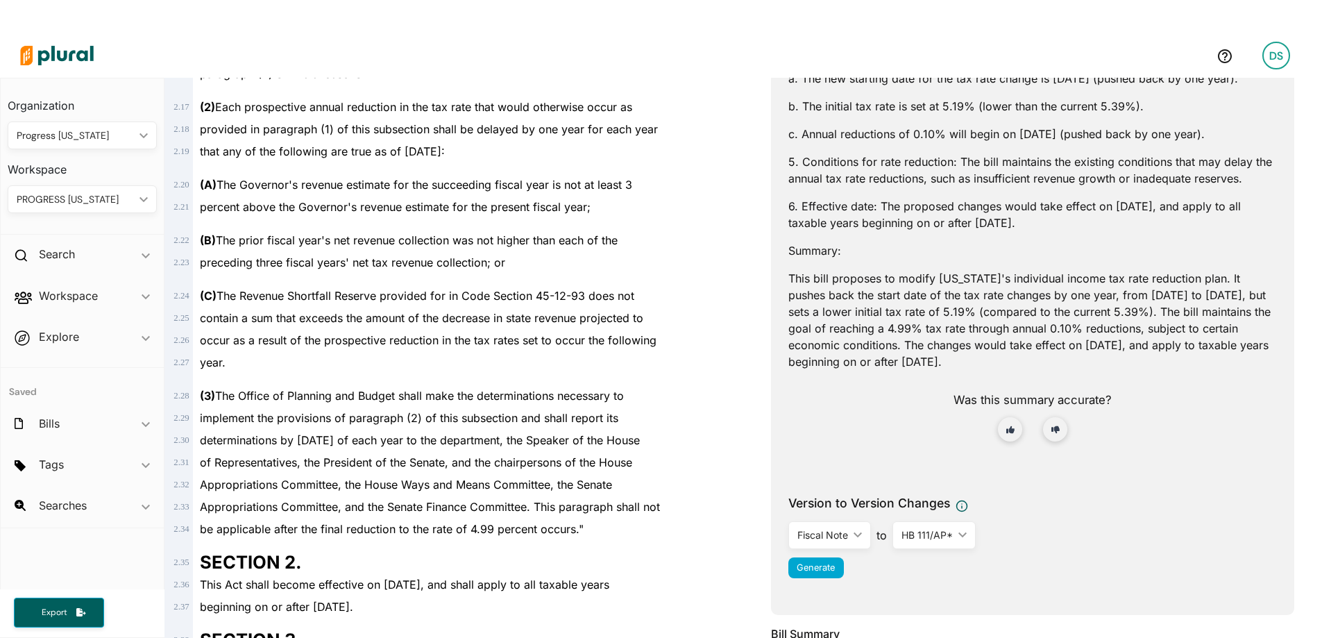
drag, startPoint x: 997, startPoint y: 380, endPoint x: 779, endPoint y: 293, distance: 234.9
click at [779, 293] on div "Plural AI Topics Appropriations, Budget and Taxation Summary HB 111/AP* ic_keyb…" at bounding box center [1032, 140] width 523 height 947
click at [884, 346] on p "This bill proposes to modify [US_STATE]'s individual income tax rate reduction …" at bounding box center [1033, 320] width 489 height 100
drag, startPoint x: 989, startPoint y: 376, endPoint x: 825, endPoint y: 296, distance: 182.2
click at [825, 296] on p "This bill proposes to modify [US_STATE]'s individual income tax rate reduction …" at bounding box center [1033, 320] width 489 height 100
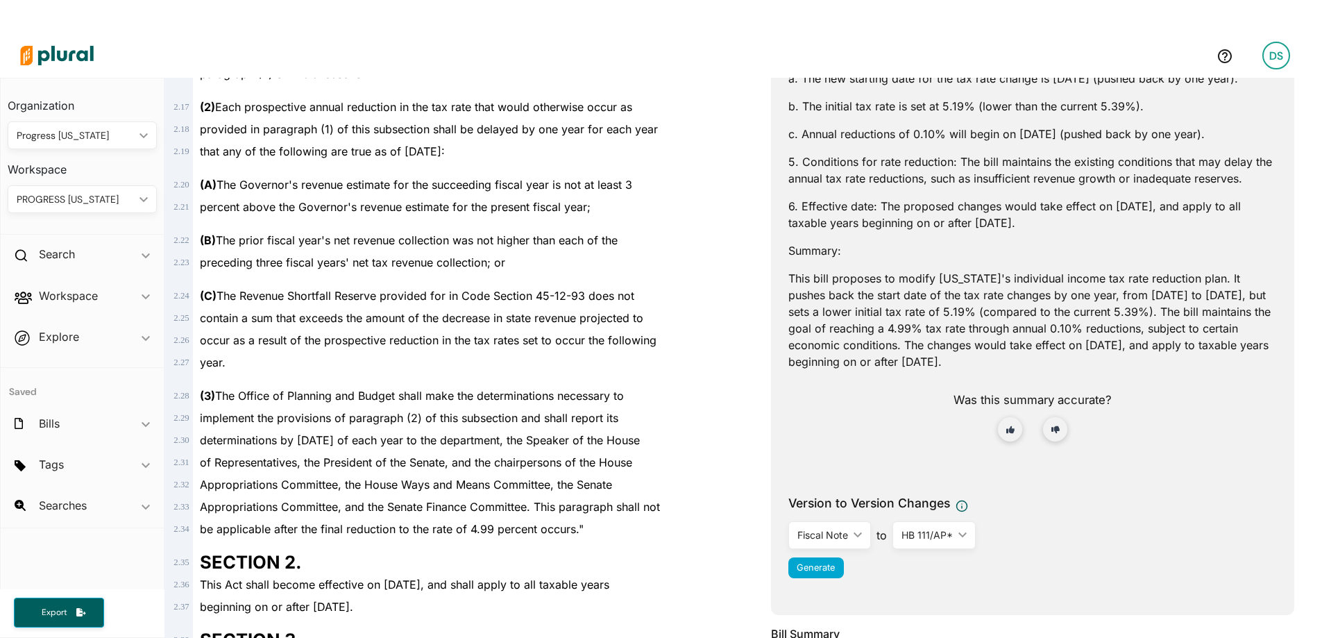
copy p "proposes to modify [US_STATE]'s individual income tax rate reduction plan. It p…"
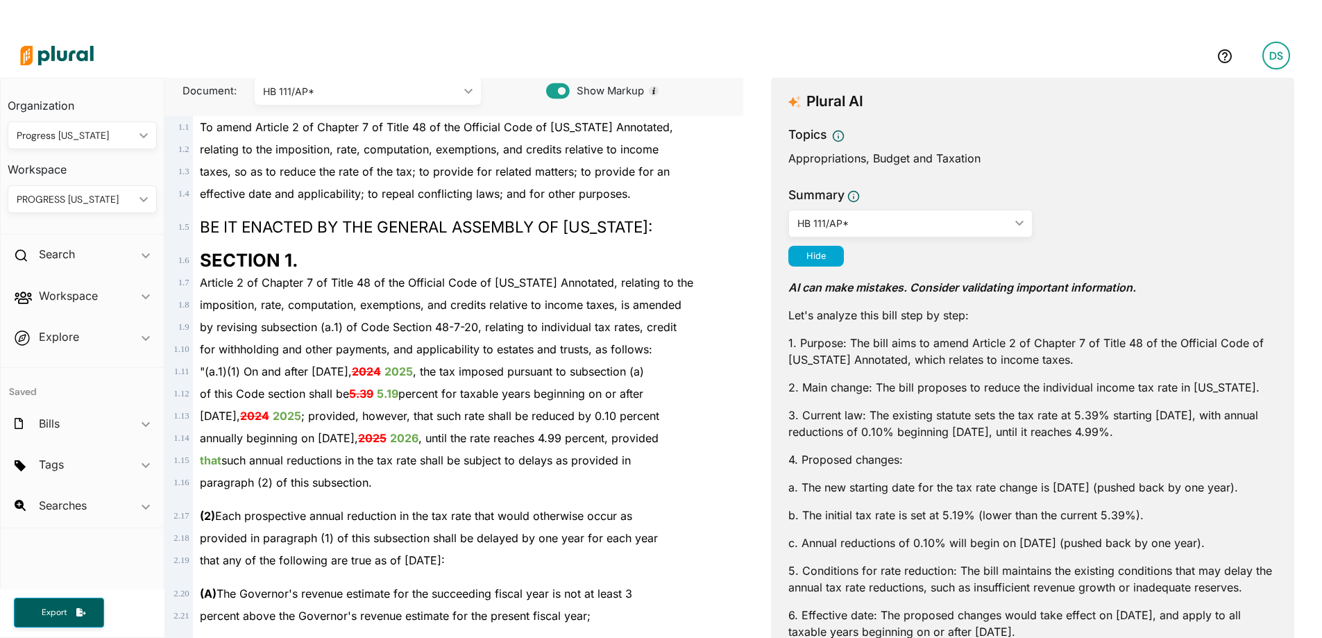
scroll to position [0, 0]
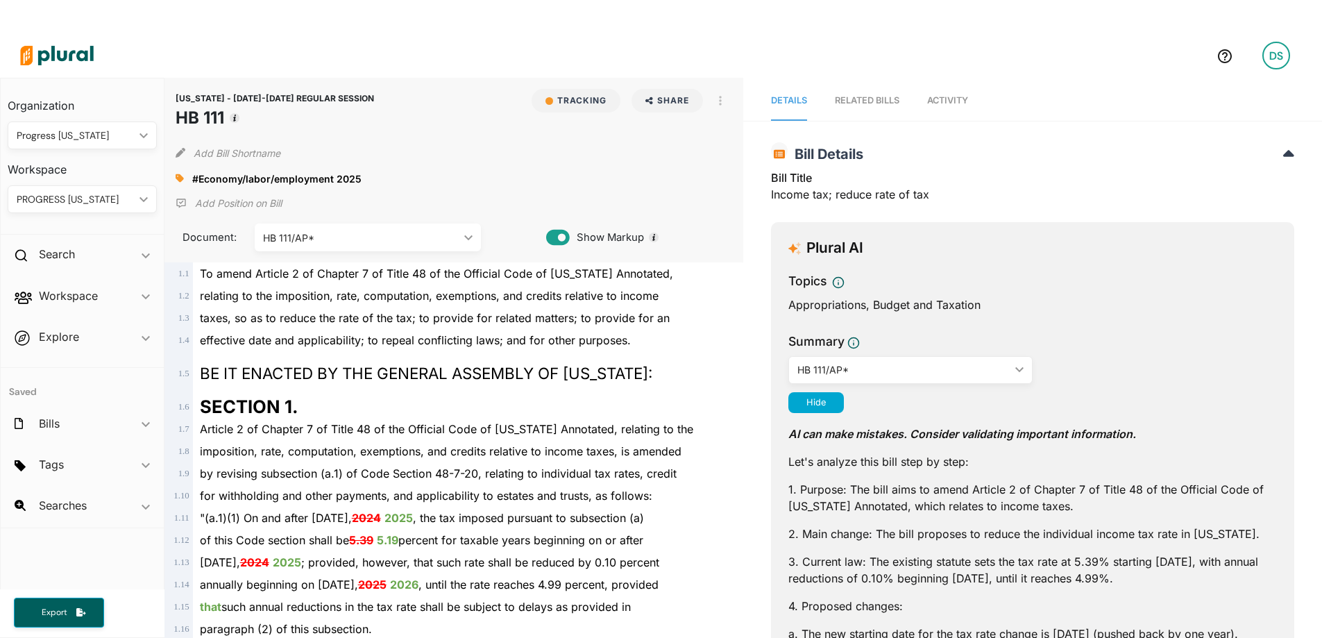
click at [58, 49] on img at bounding box center [56, 55] width 97 height 49
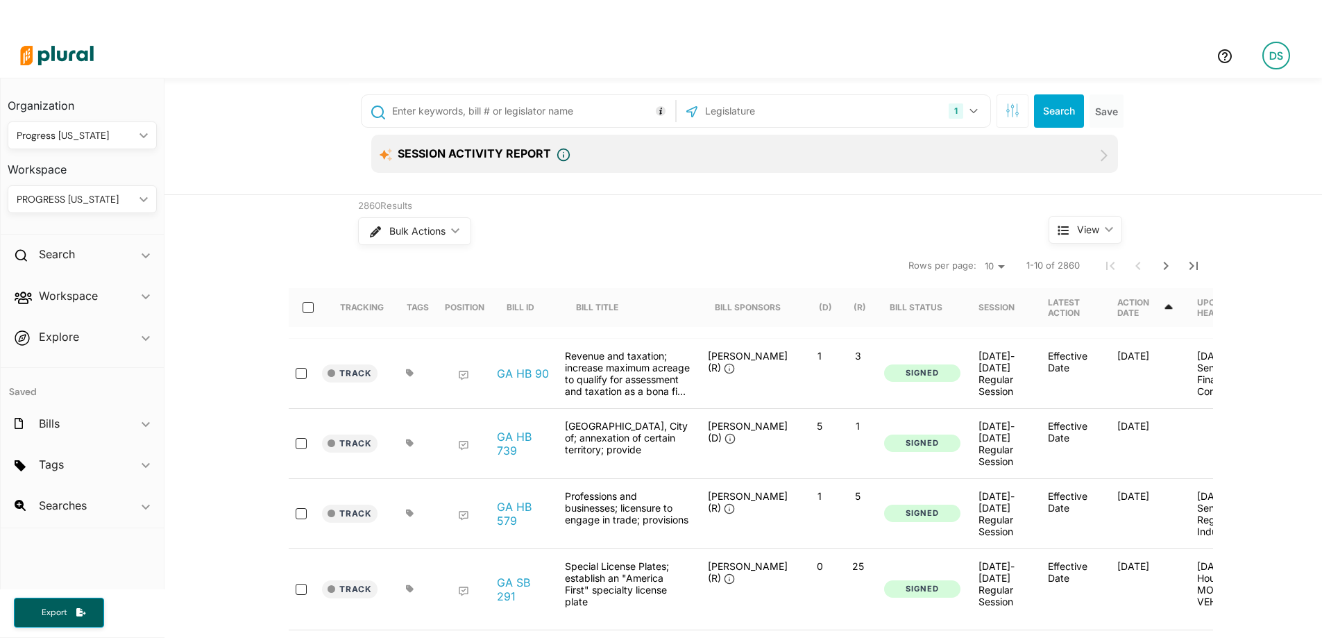
click at [544, 105] on input "text" at bounding box center [531, 111] width 281 height 26
type input "HB 89"
click at [1058, 106] on button "Search" at bounding box center [1059, 110] width 50 height 33
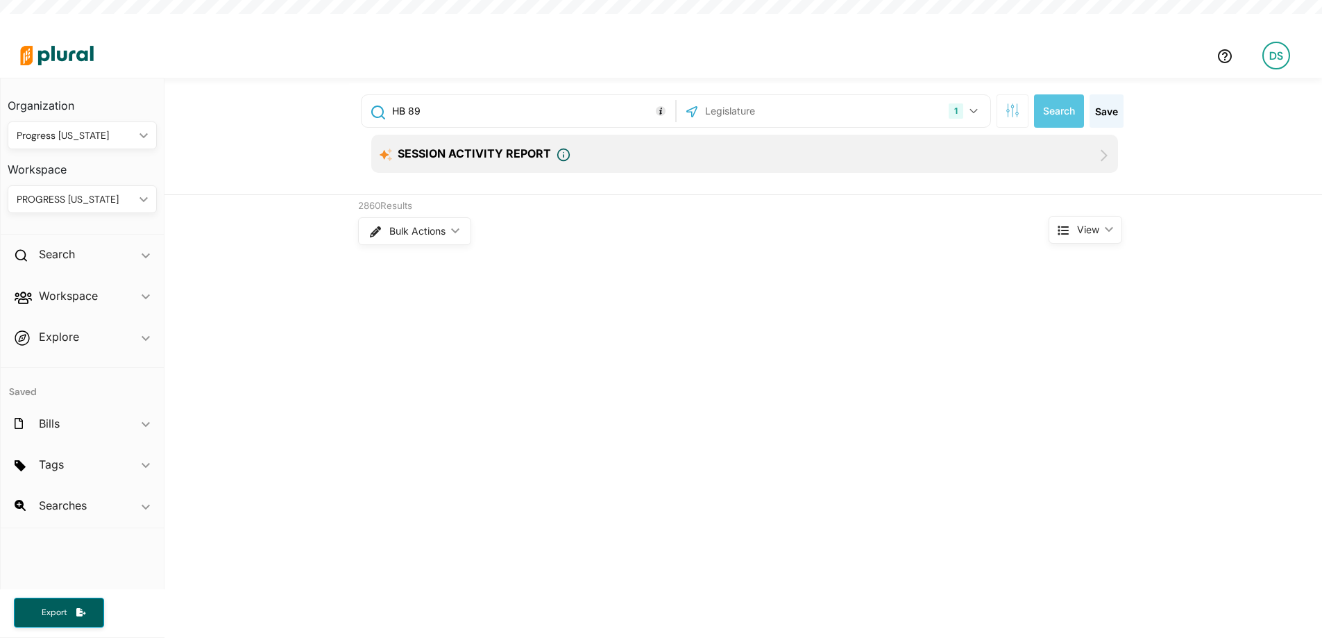
scroll to position [33, 0]
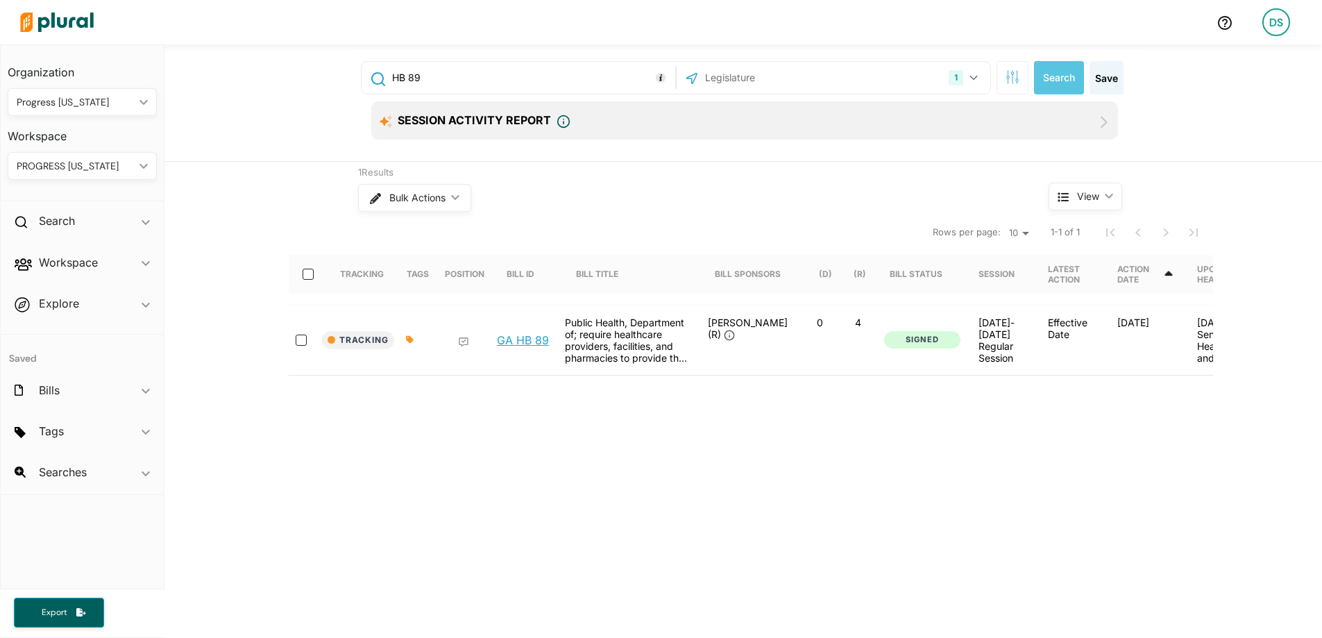
click at [511, 340] on link "GA HB 89" at bounding box center [523, 340] width 52 height 14
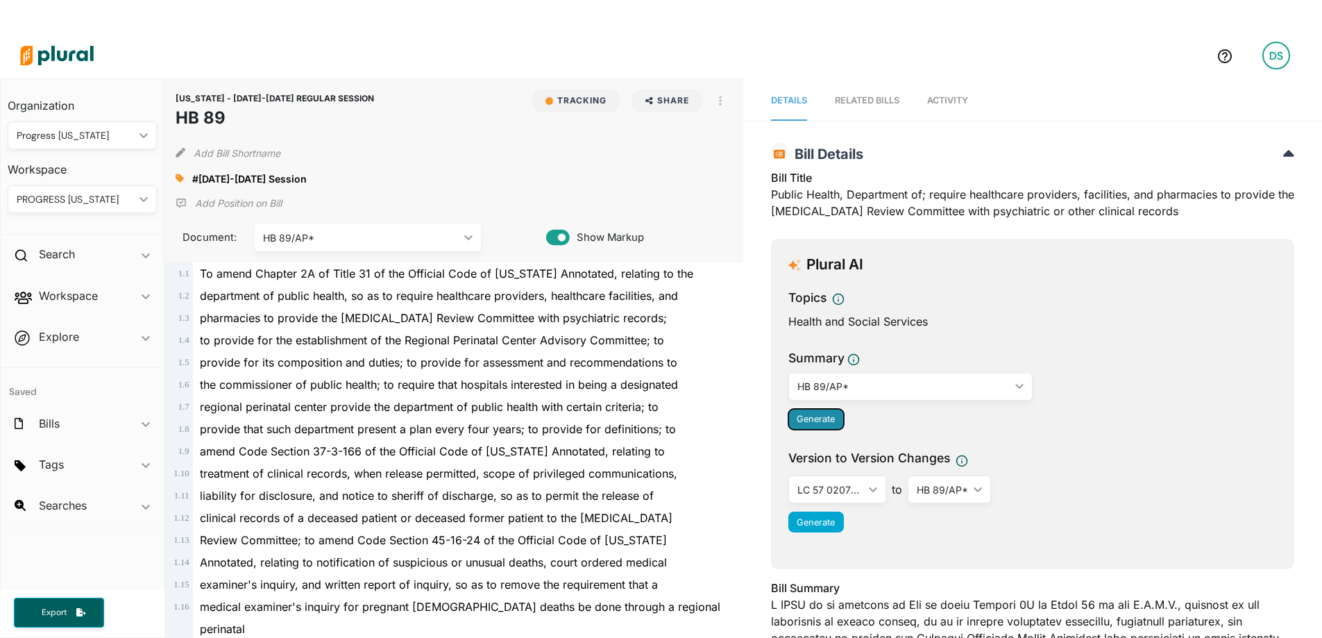
click at [802, 423] on span "Generate" at bounding box center [816, 419] width 38 height 10
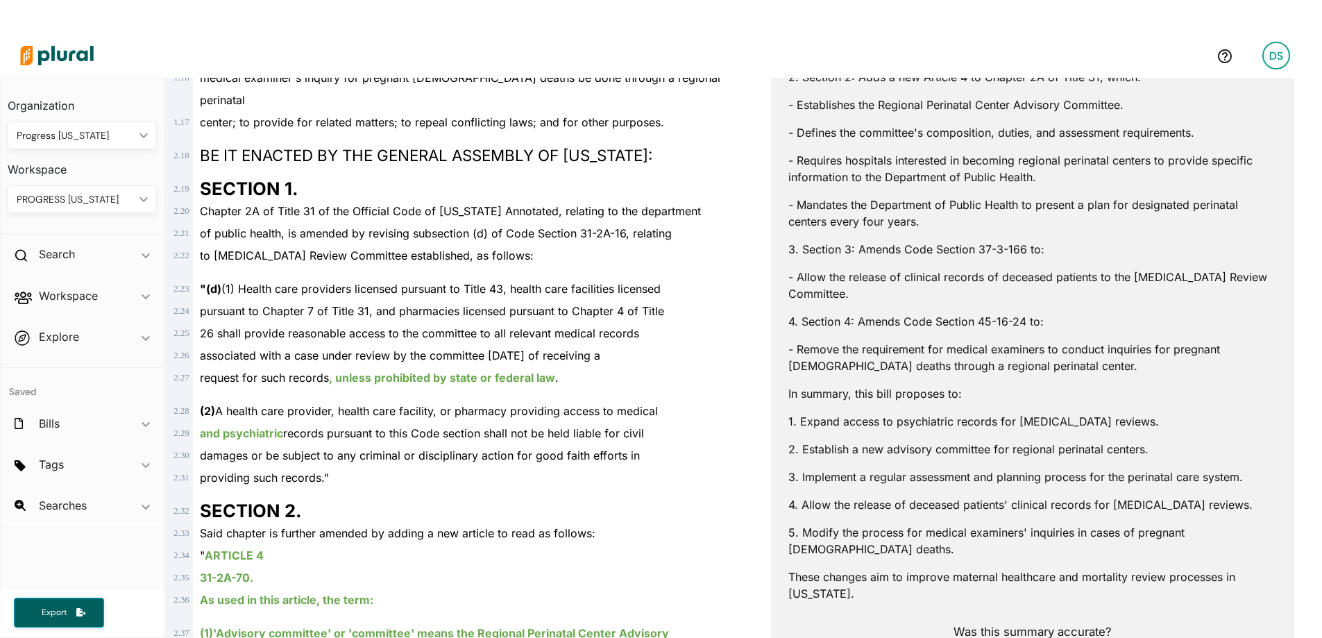
scroll to position [764, 0]
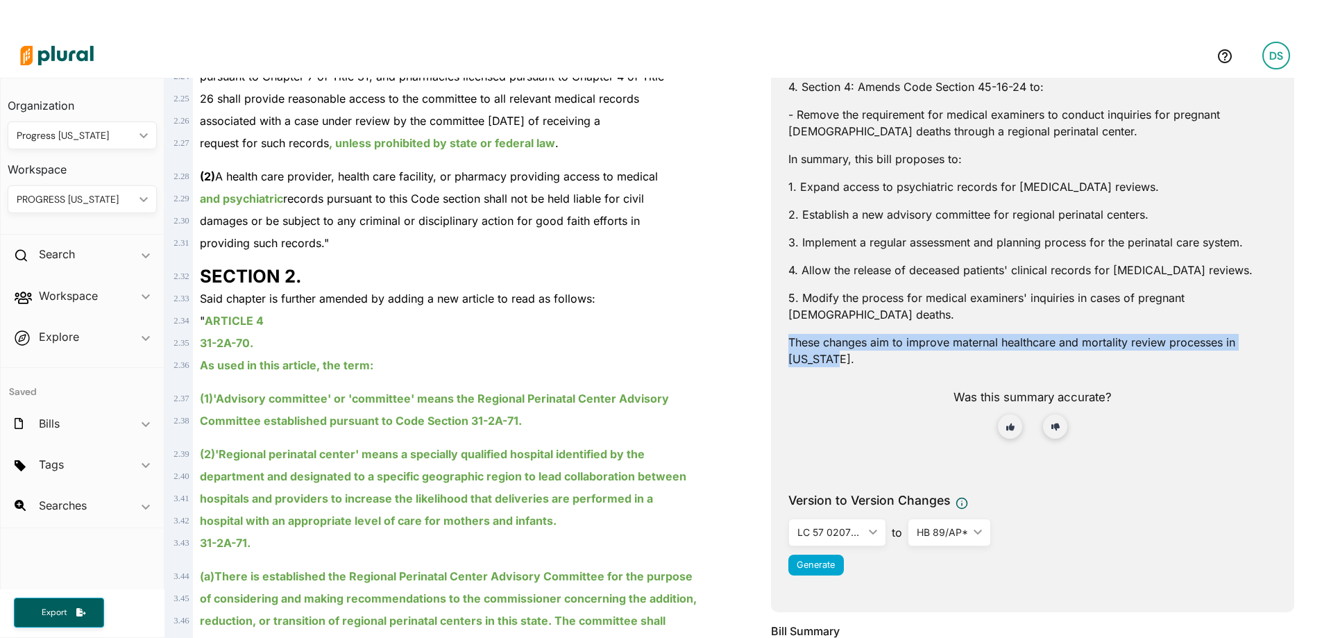
drag, startPoint x: 848, startPoint y: 348, endPoint x: 778, endPoint y: 323, distance: 73.5
click at [778, 323] on div "Plural AI Topics Health and Social Services Summary HB 89/AP* ic_keyboard_arrow…" at bounding box center [1032, 43] width 523 height 1136
copy p "These changes aim to improve maternal healthcare and mortality review processes…"
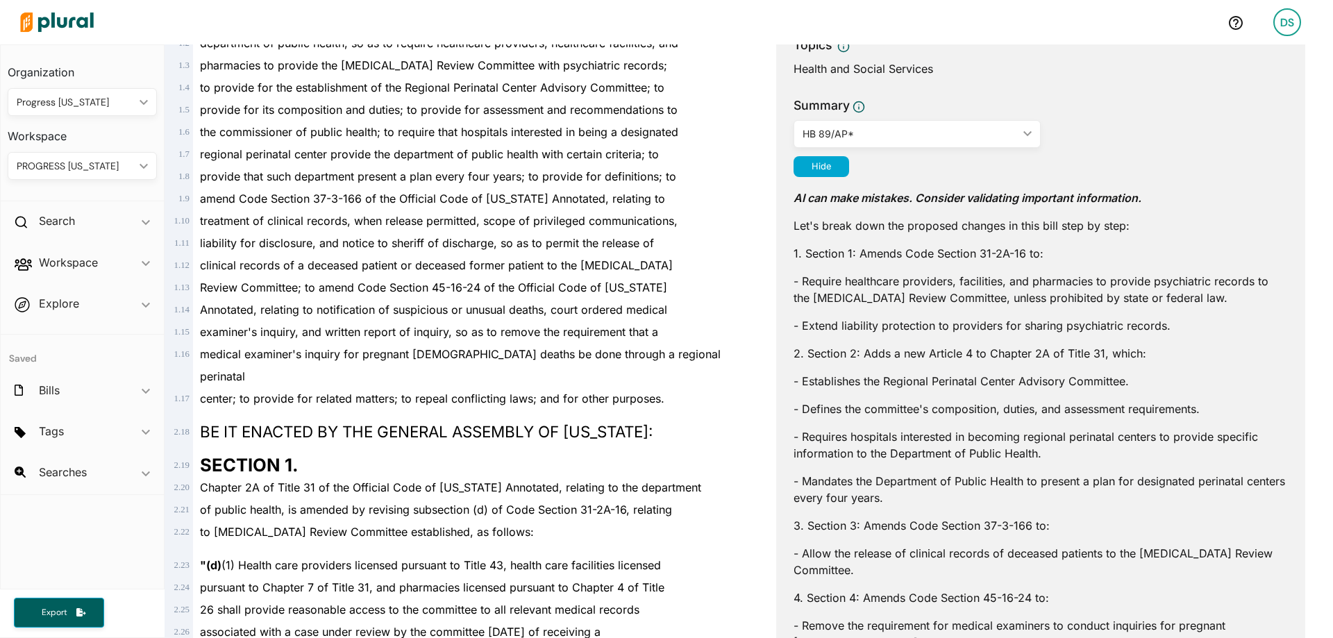
scroll to position [278, 0]
